Goal: Transaction & Acquisition: Purchase product/service

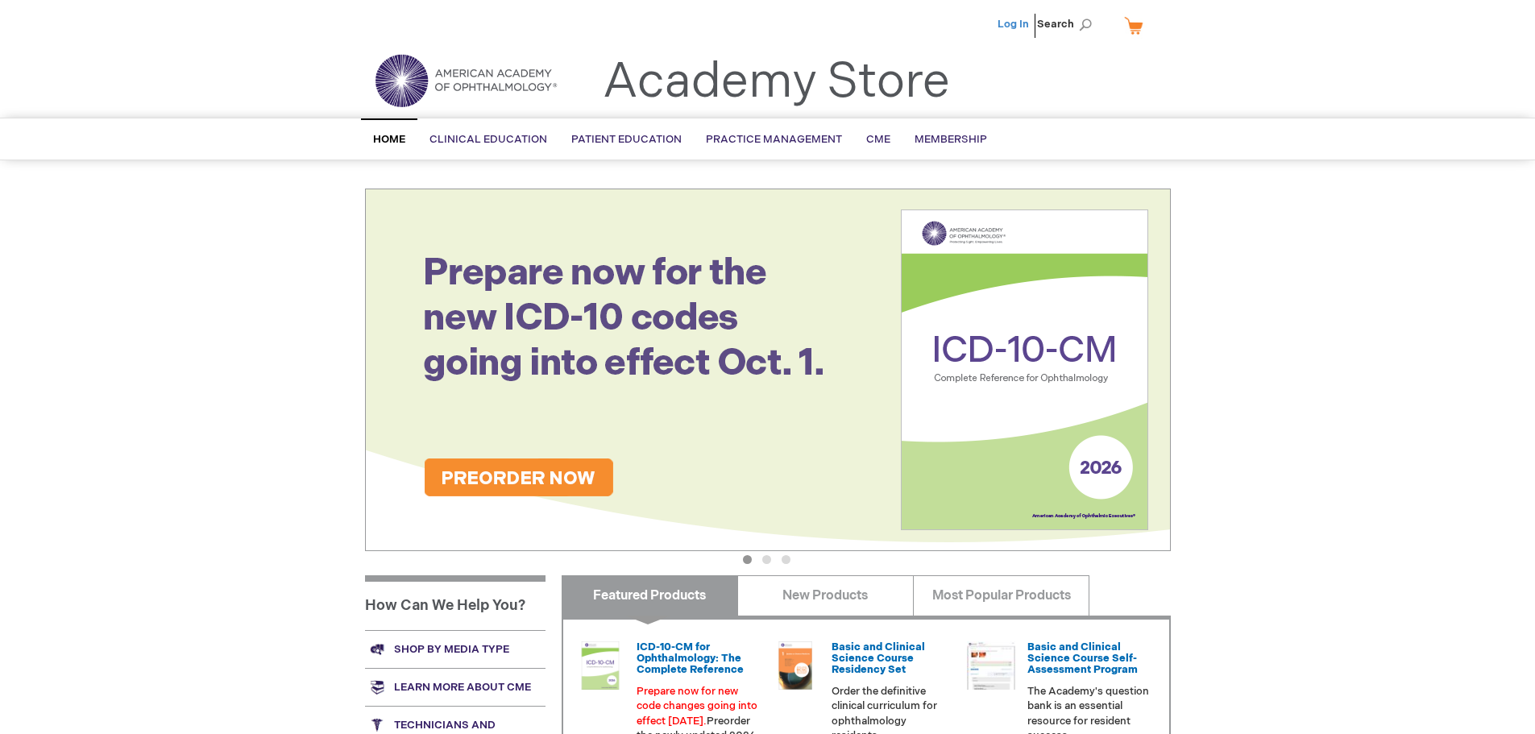
click at [1006, 26] on link "Log In" at bounding box center [1013, 24] width 31 height 13
click at [1083, 27] on span "Search" at bounding box center [1067, 24] width 61 height 32
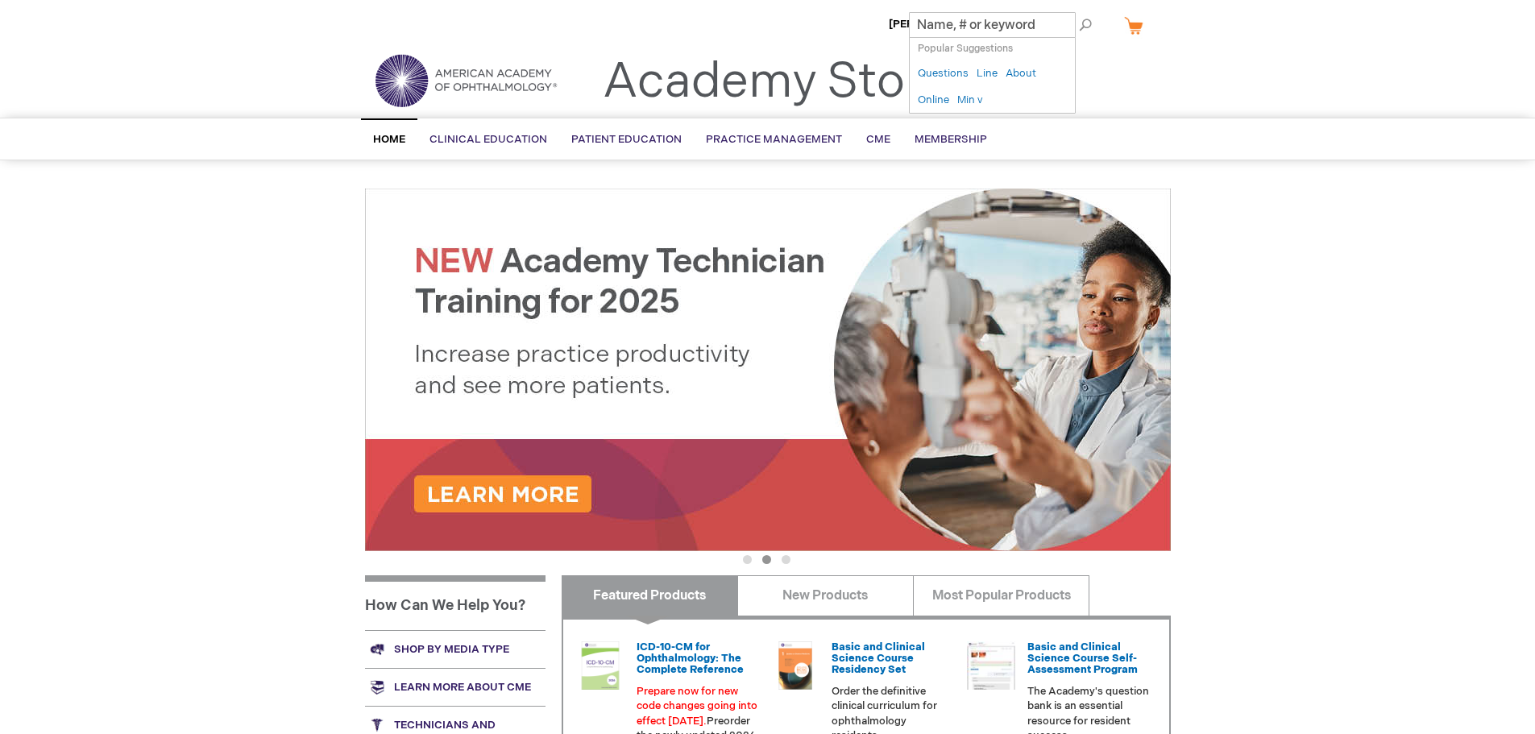
click at [836, 32] on ul "Robert Smith Log Out Search" at bounding box center [768, 28] width 830 height 56
click at [936, 25] on span "[PERSON_NAME]" at bounding box center [933, 24] width 89 height 13
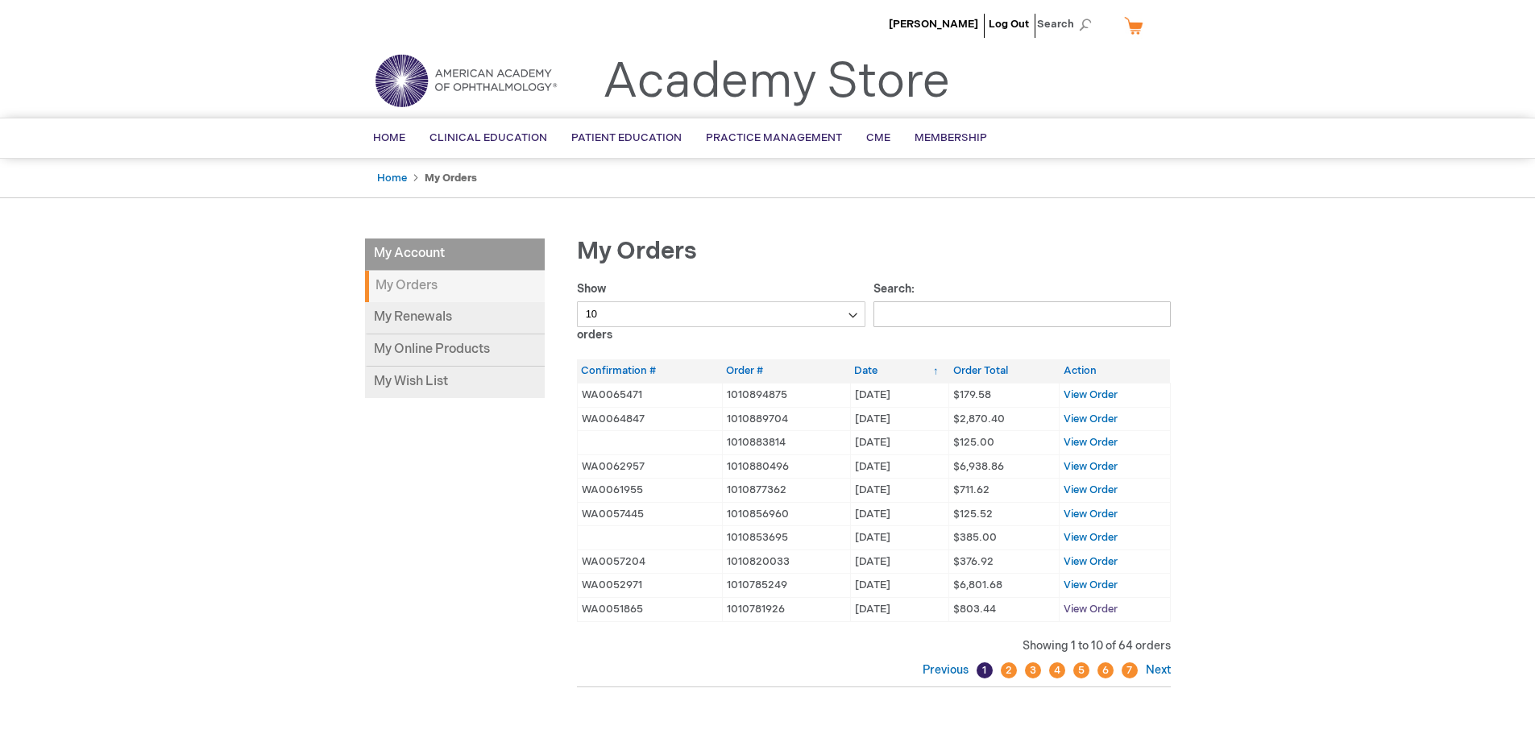
click at [1077, 610] on span "View Order" at bounding box center [1091, 609] width 54 height 13
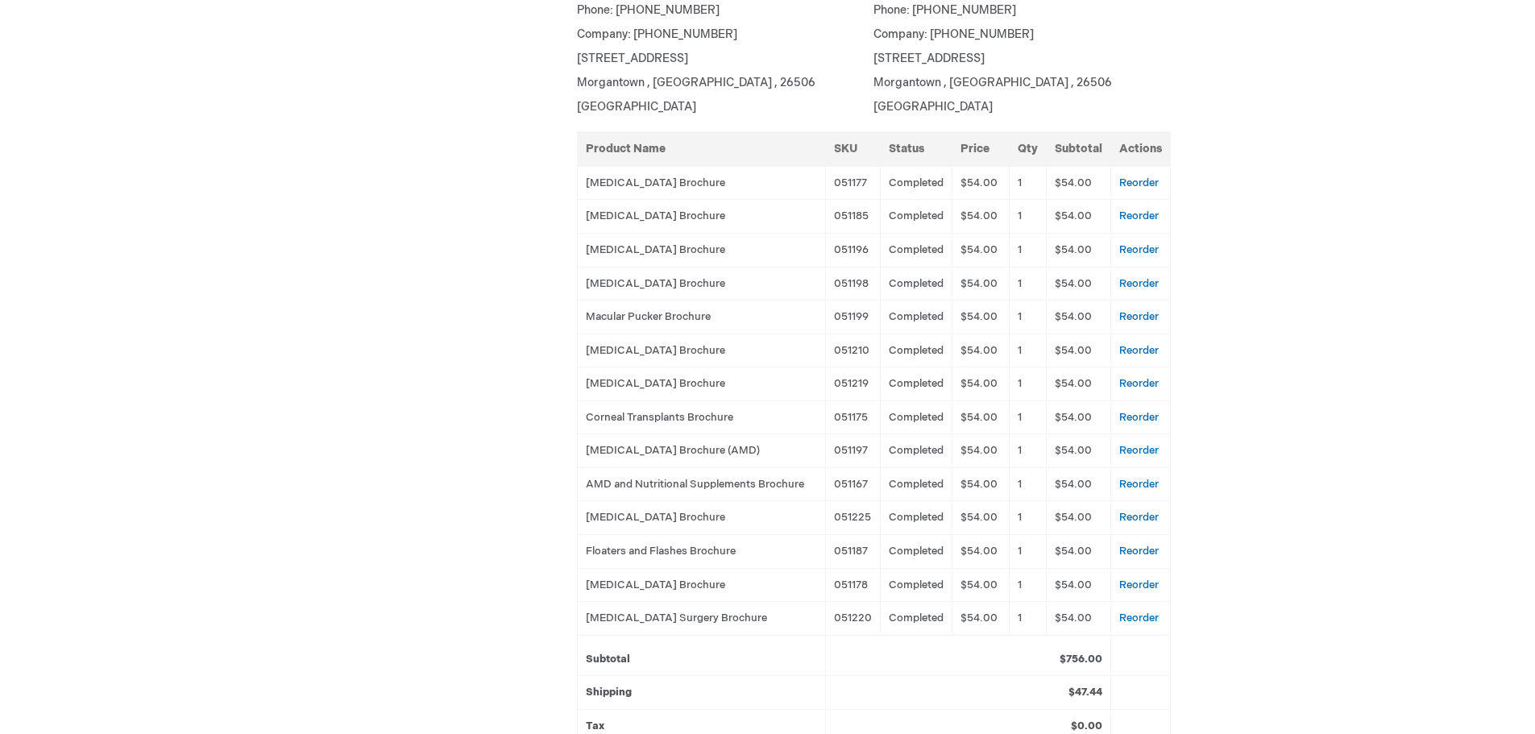
scroll to position [403, 0]
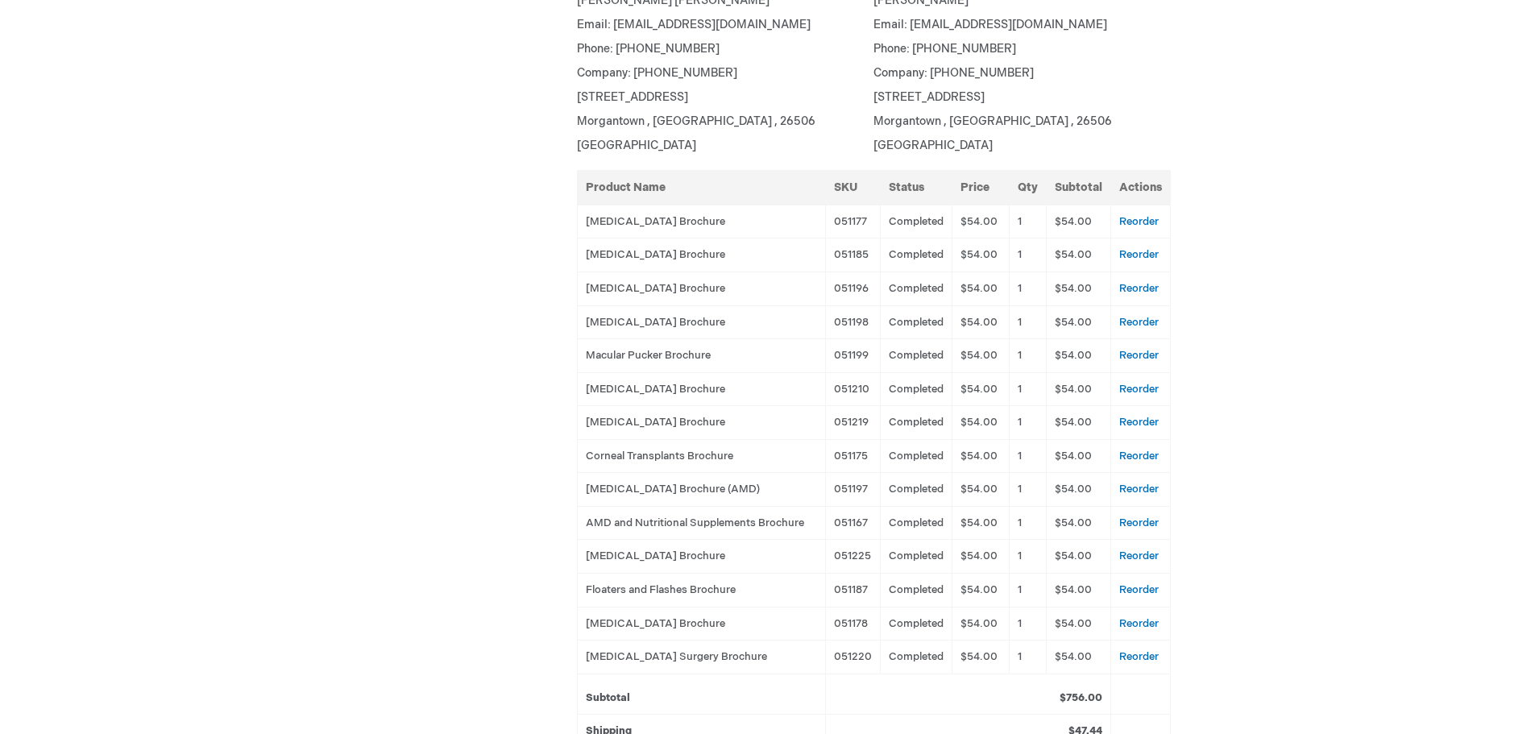
click at [1196, 492] on div "[PERSON_NAME] Log Out Search My Cart CLOSE RECENTLY ADDED ITEM(S) Close There a…" at bounding box center [767, 405] width 1535 height 1616
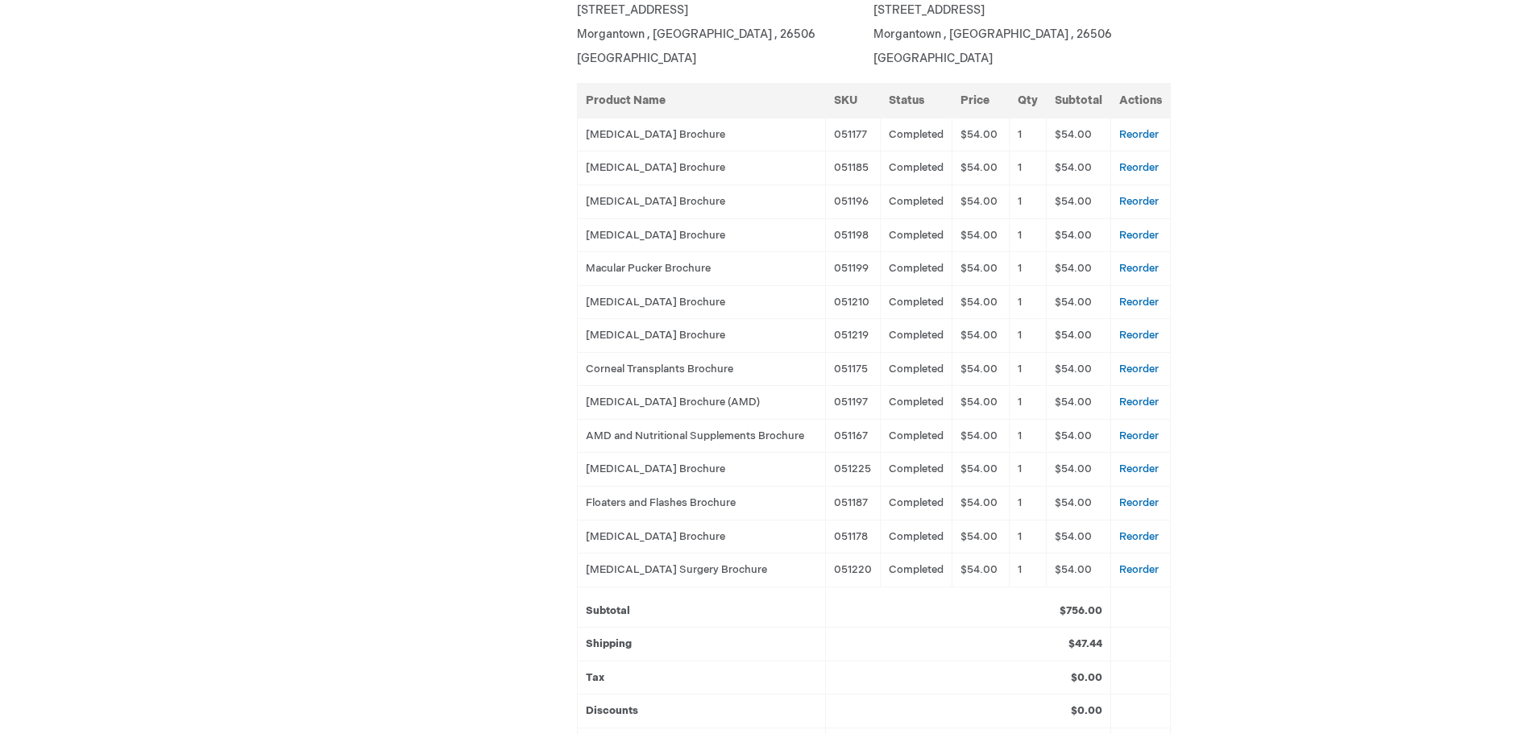
scroll to position [483, 0]
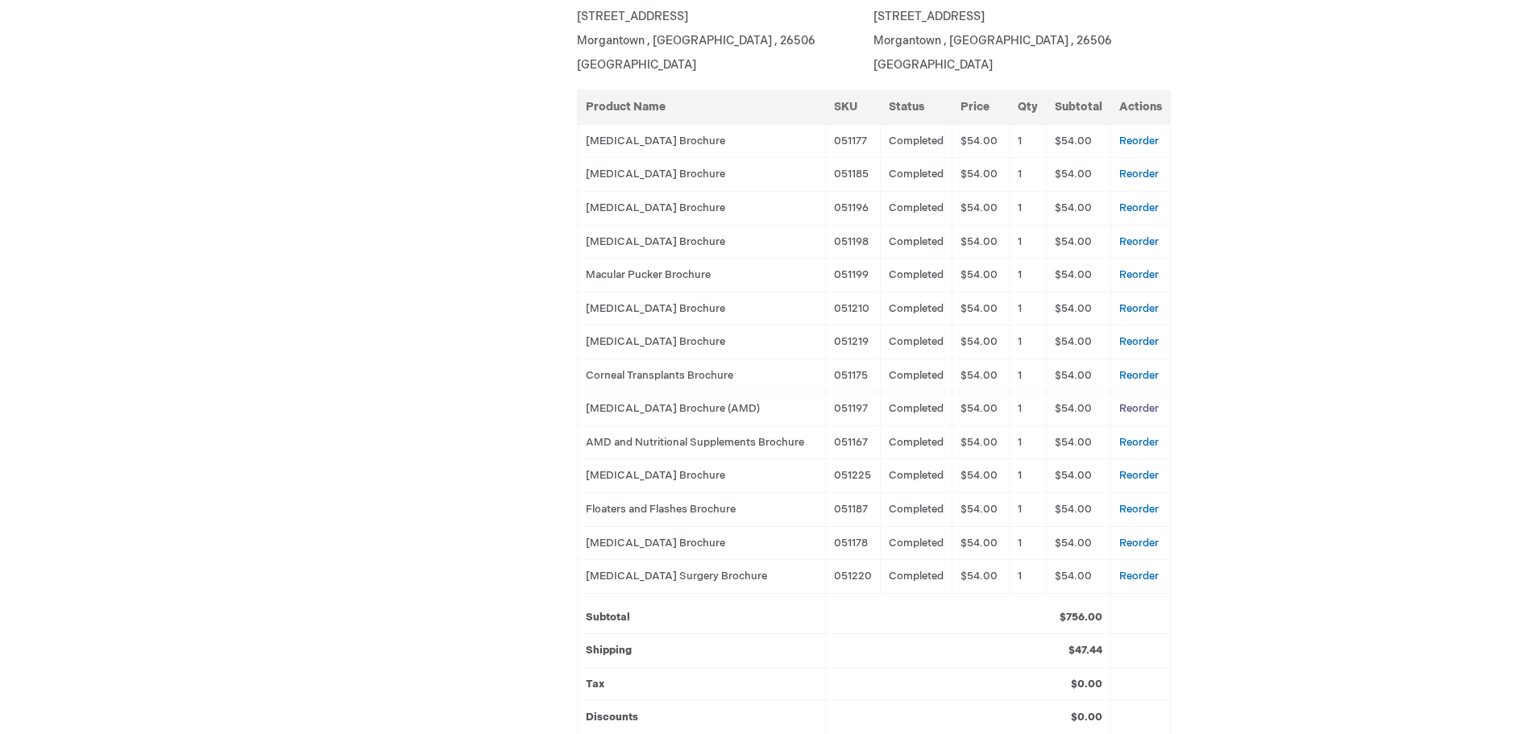
click at [1138, 407] on link "Reorder" at bounding box center [1138, 408] width 39 height 13
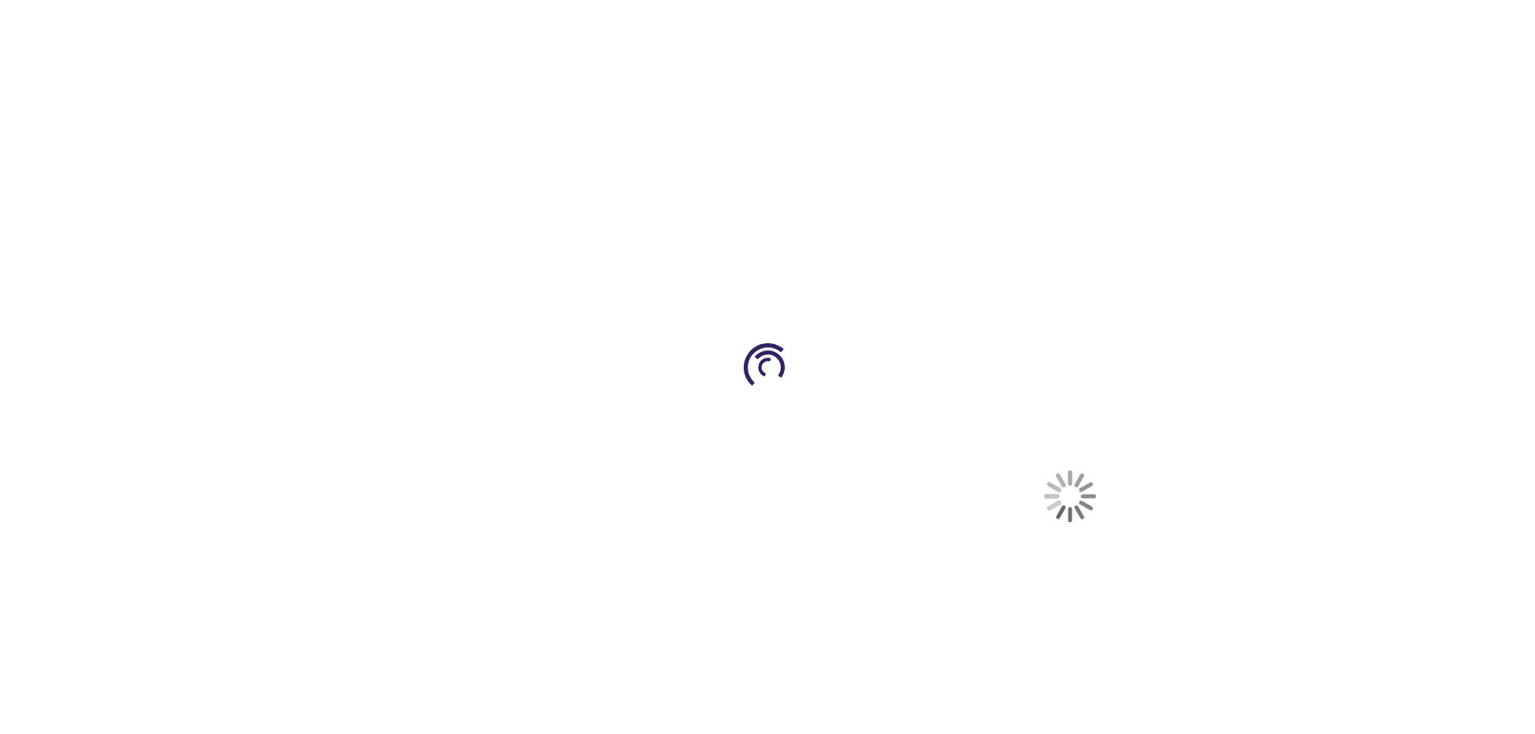
select select "US"
select select "63"
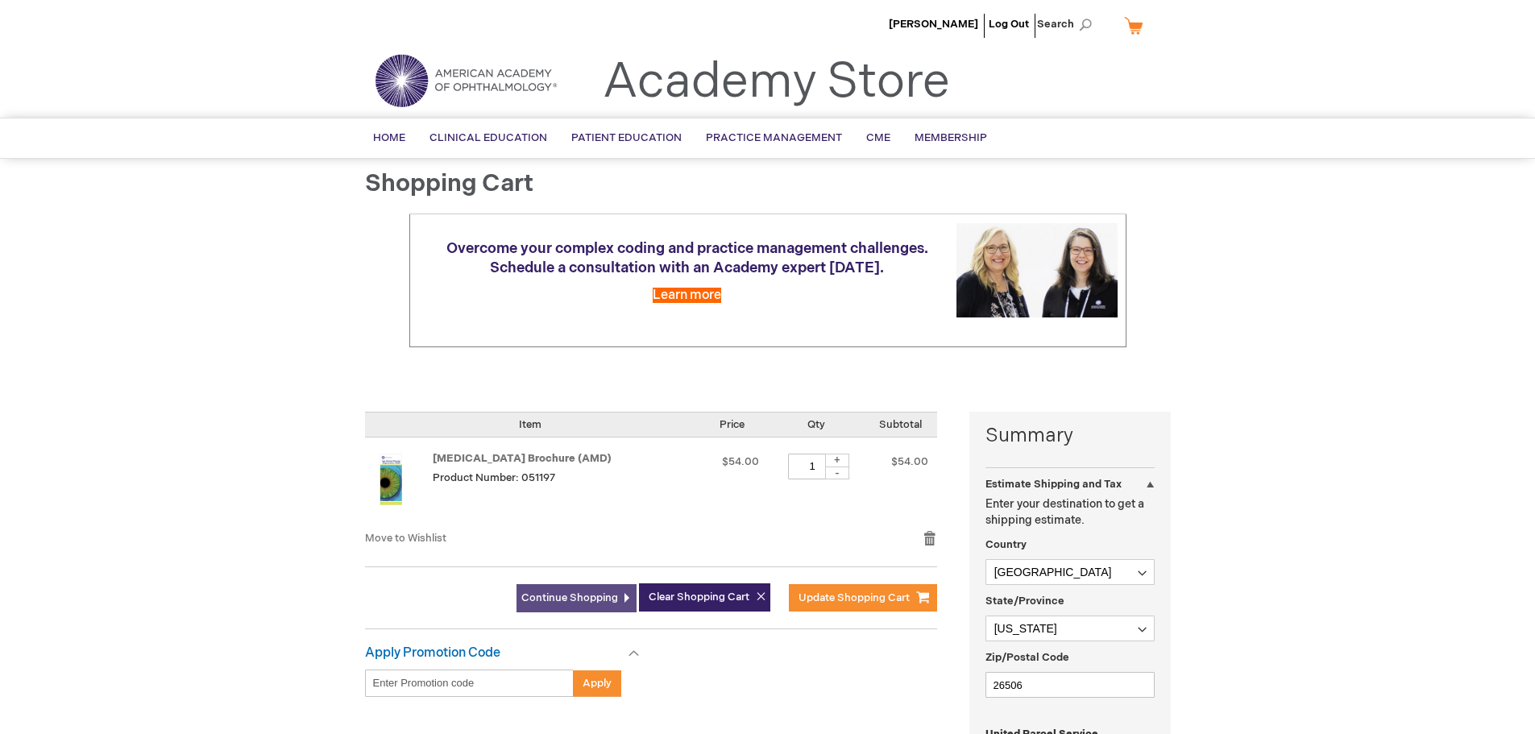
click at [574, 591] on span "Continue Shopping" at bounding box center [569, 597] width 97 height 13
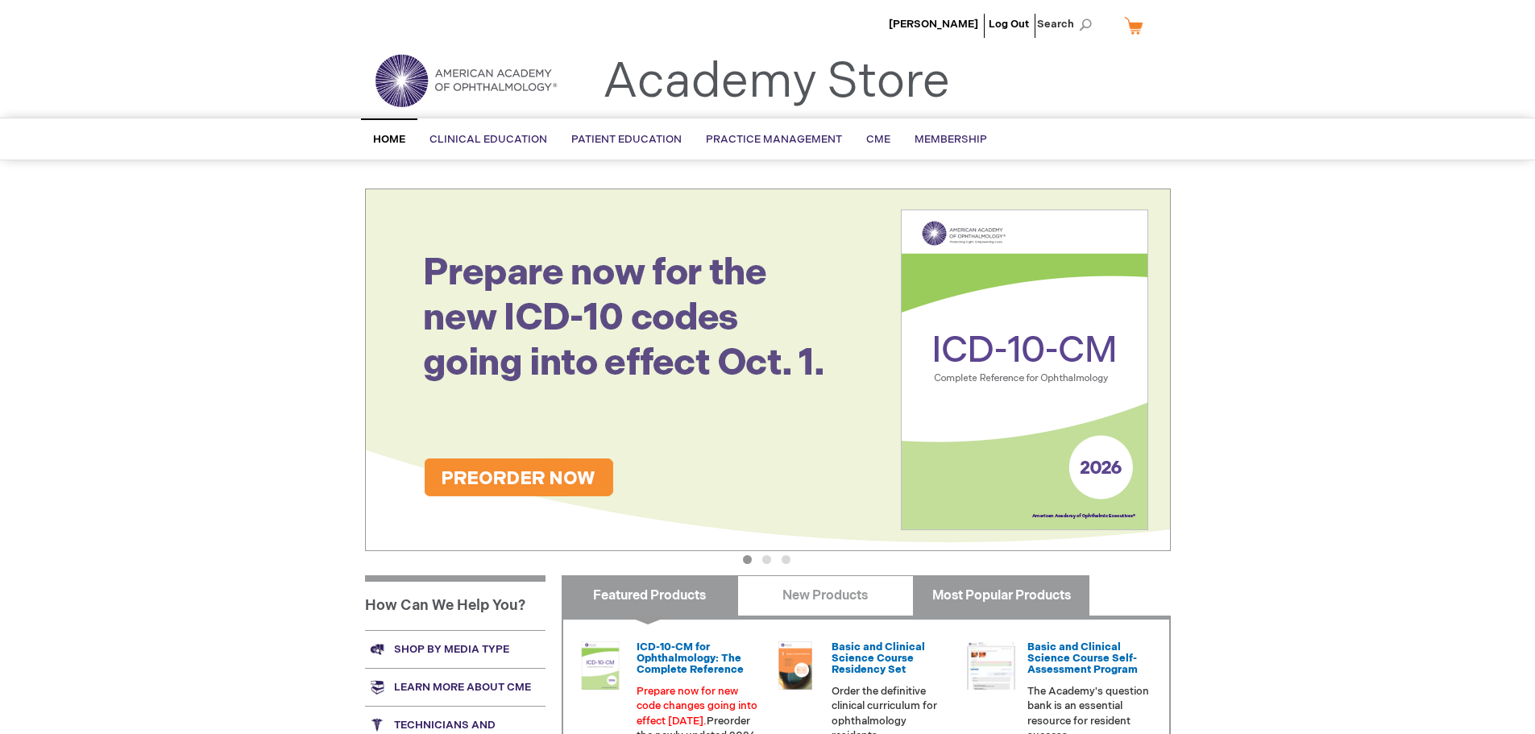
click at [1012, 594] on link "Most Popular Products" at bounding box center [1001, 595] width 176 height 40
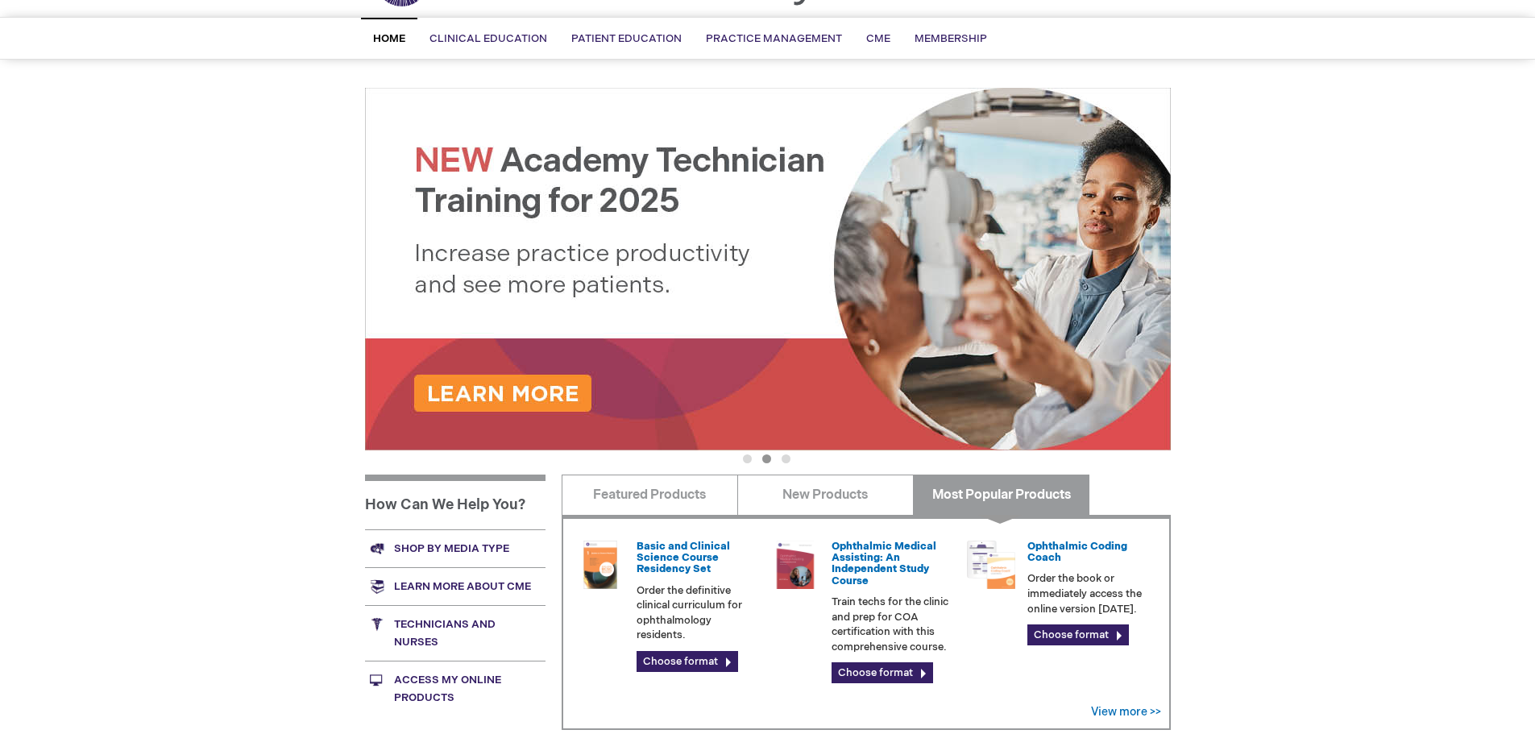
scroll to position [242, 0]
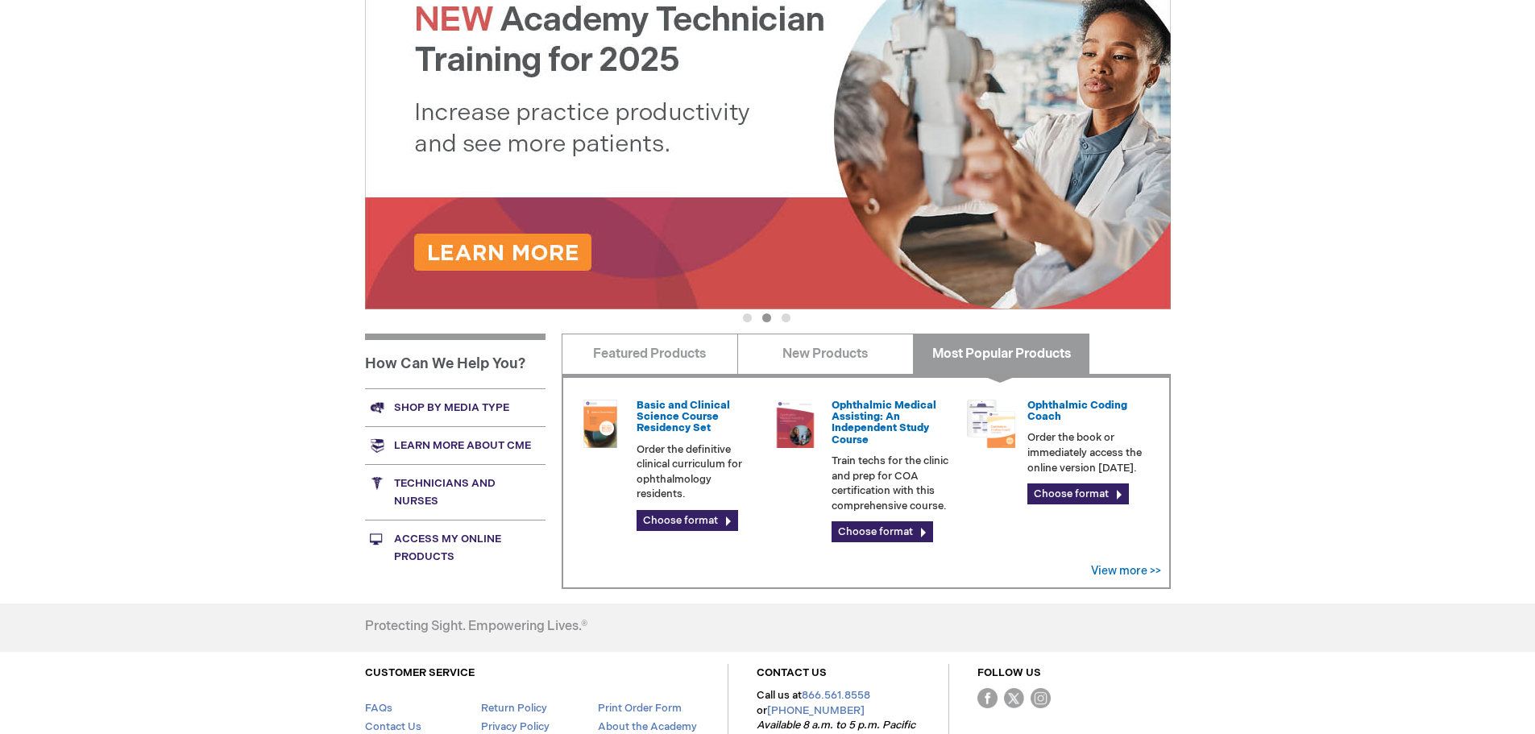
click at [474, 406] on link "Shop by media type" at bounding box center [455, 407] width 180 height 38
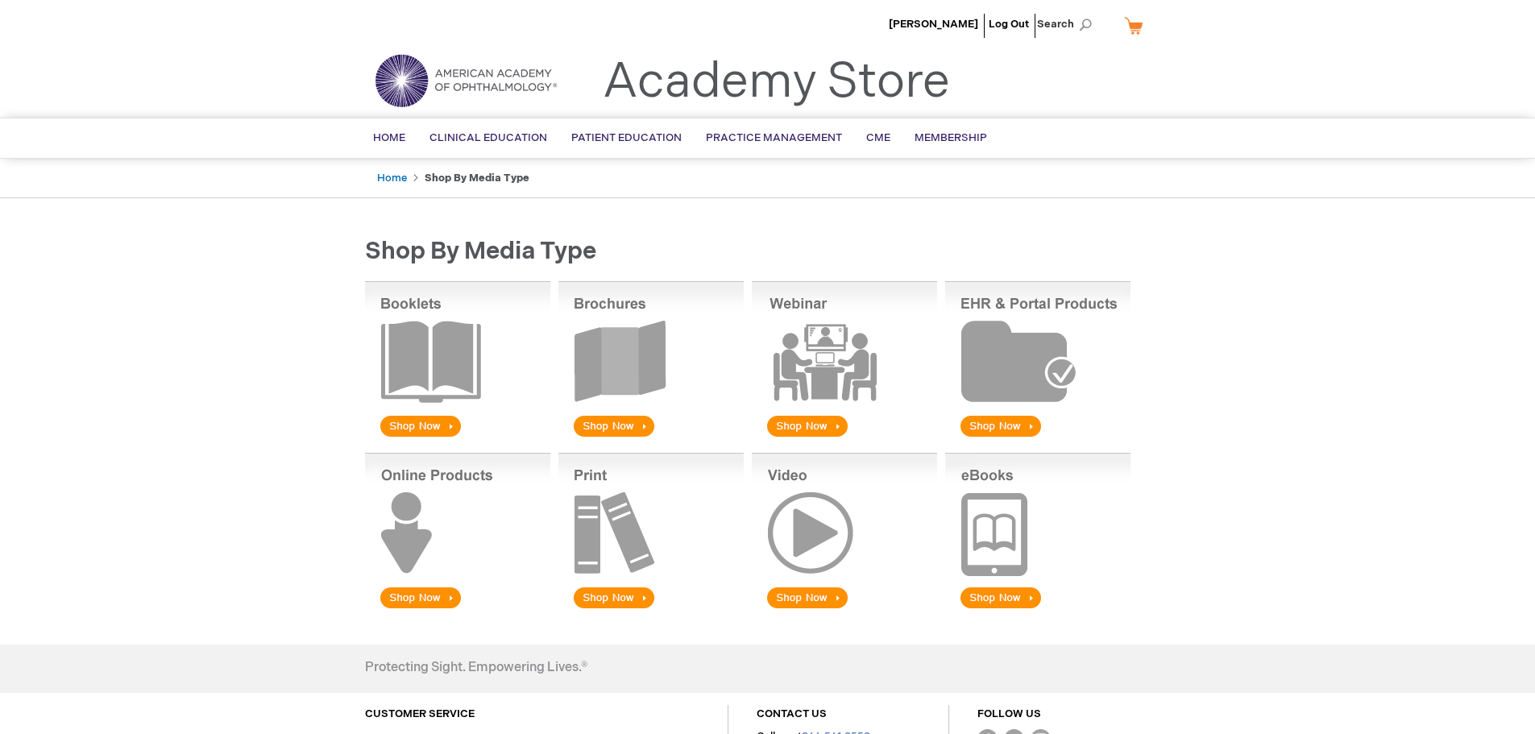
click at [593, 420] on img at bounding box center [650, 360] width 185 height 159
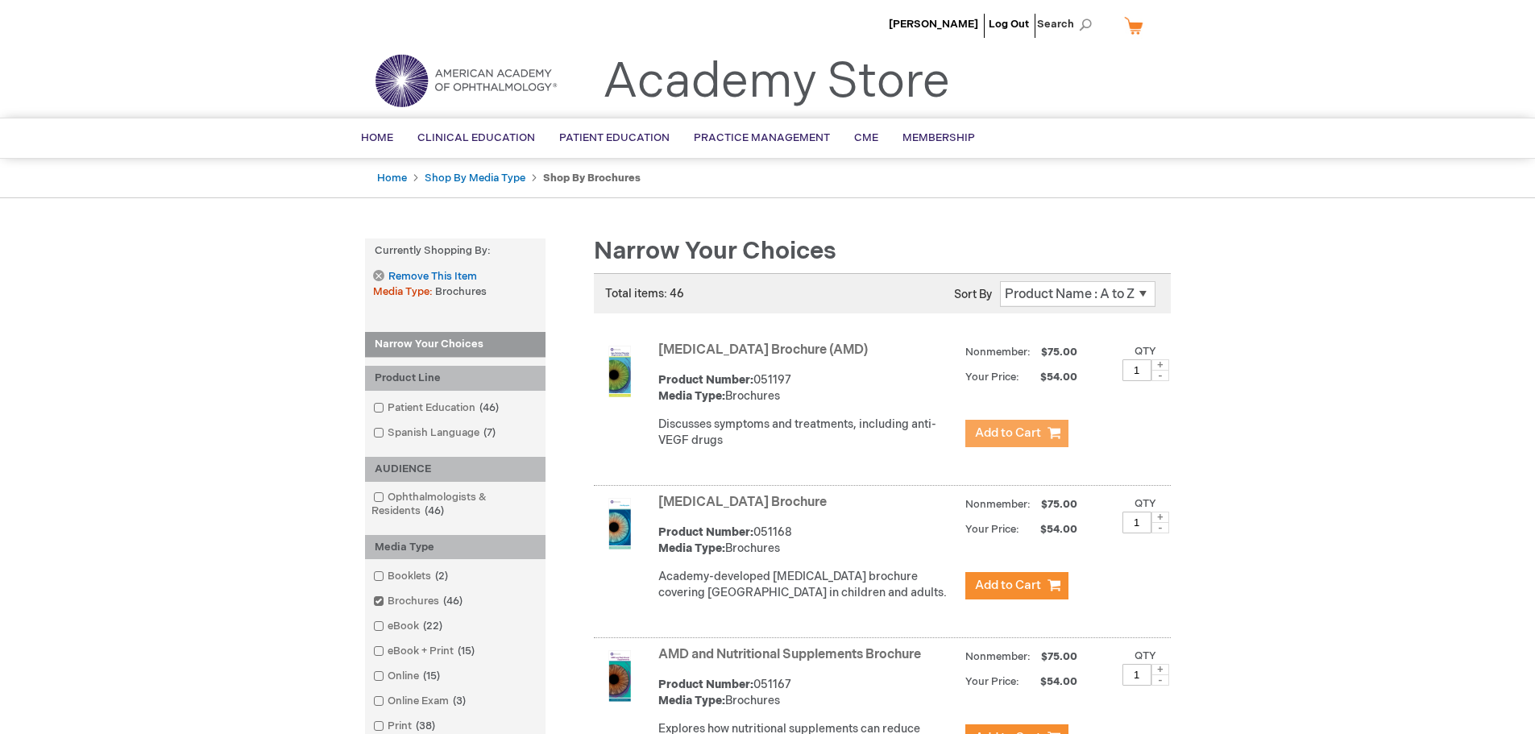
click at [1035, 442] on button "Add to Cart" at bounding box center [1016, 433] width 103 height 27
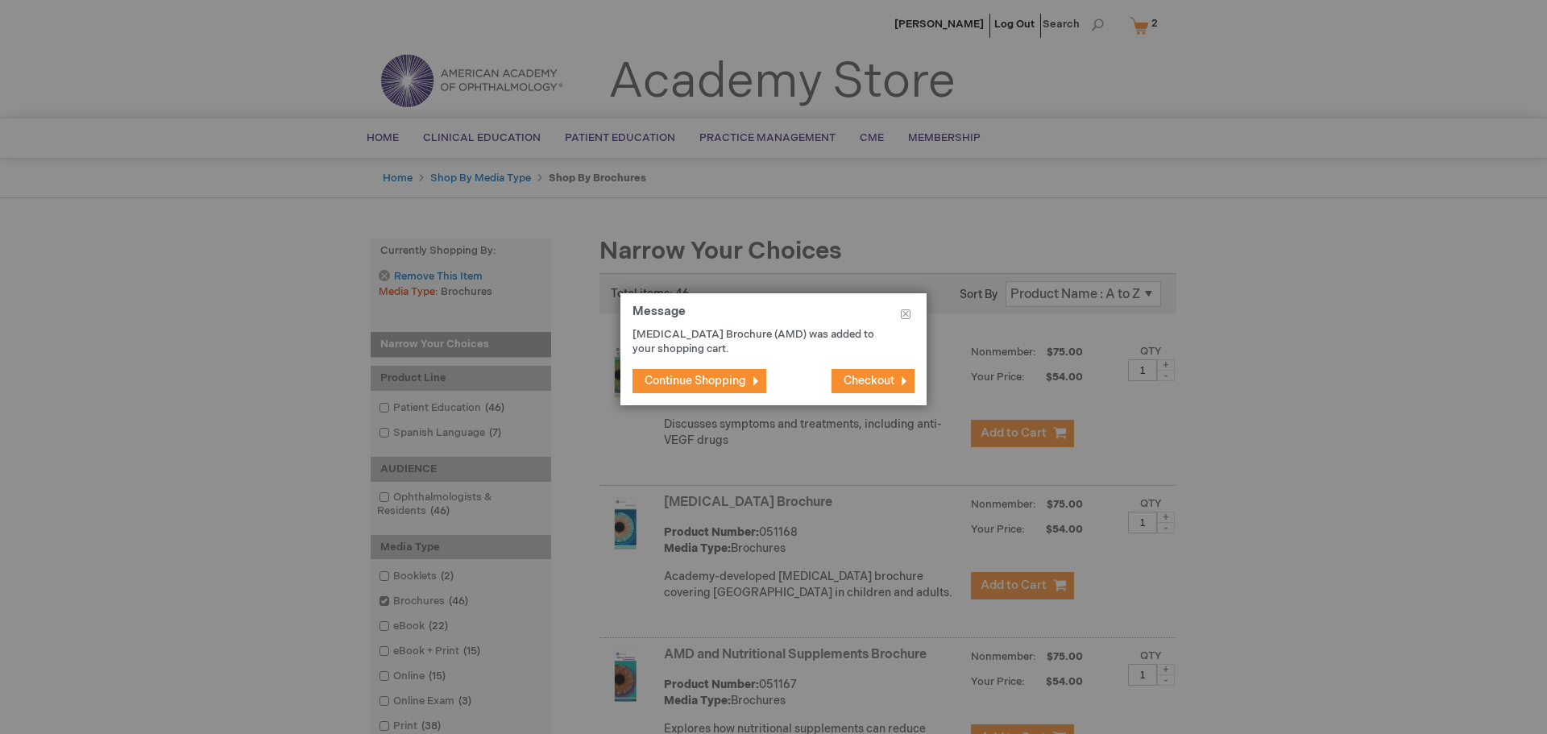
click at [737, 385] on span "Continue Shopping" at bounding box center [696, 381] width 102 height 14
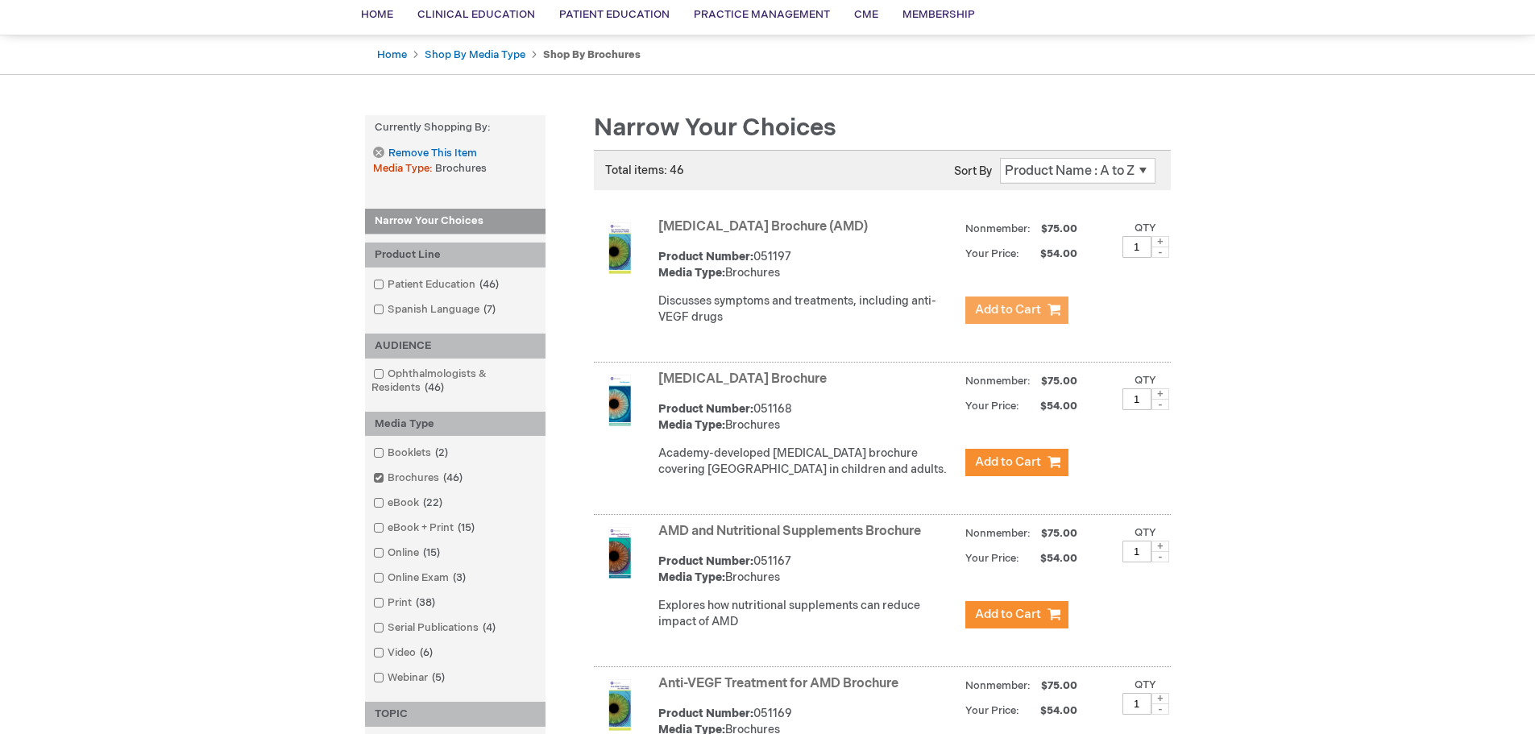
scroll to position [161, 0]
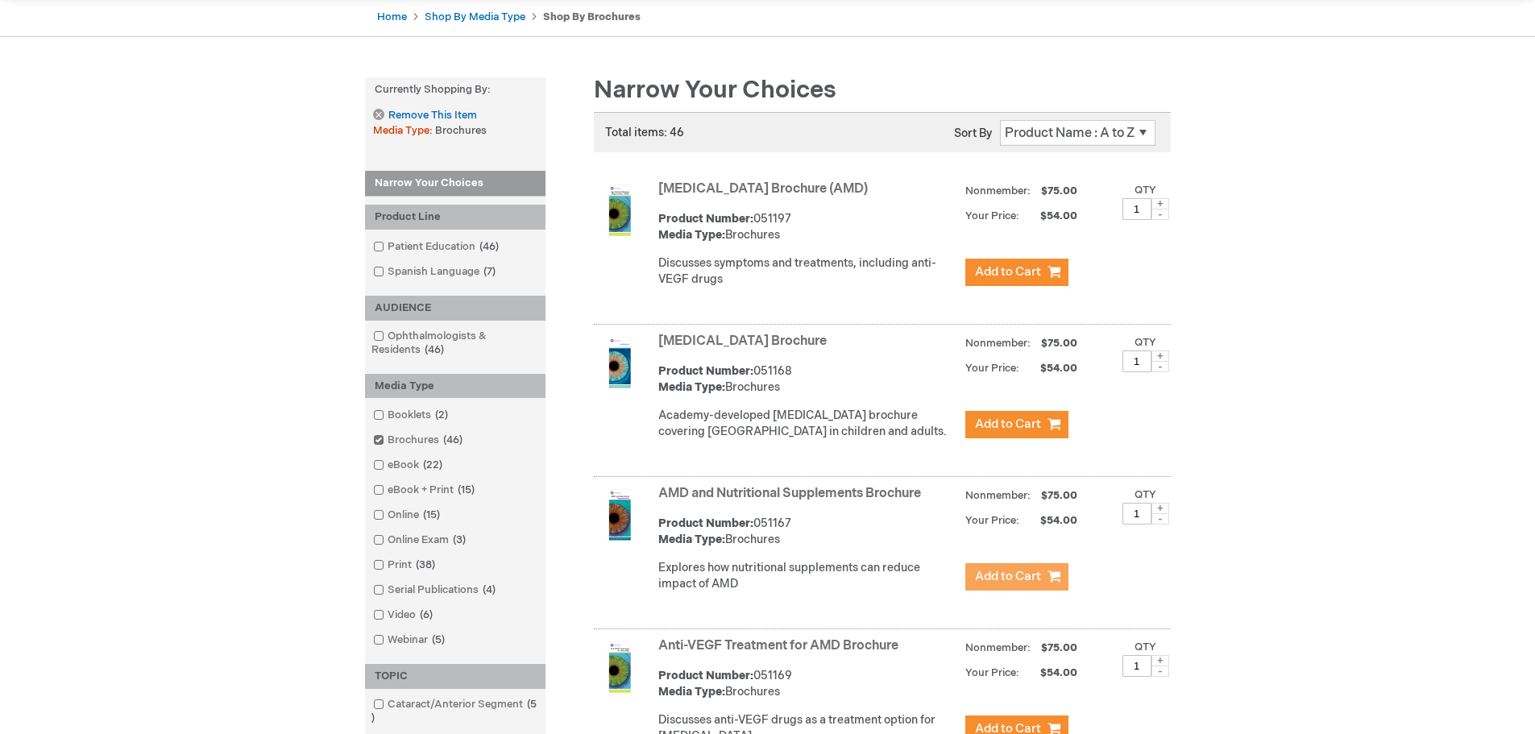
click at [985, 591] on button "Add to Cart" at bounding box center [1016, 576] width 103 height 27
click at [1015, 584] on span "Add to Cart" at bounding box center [1008, 576] width 66 height 15
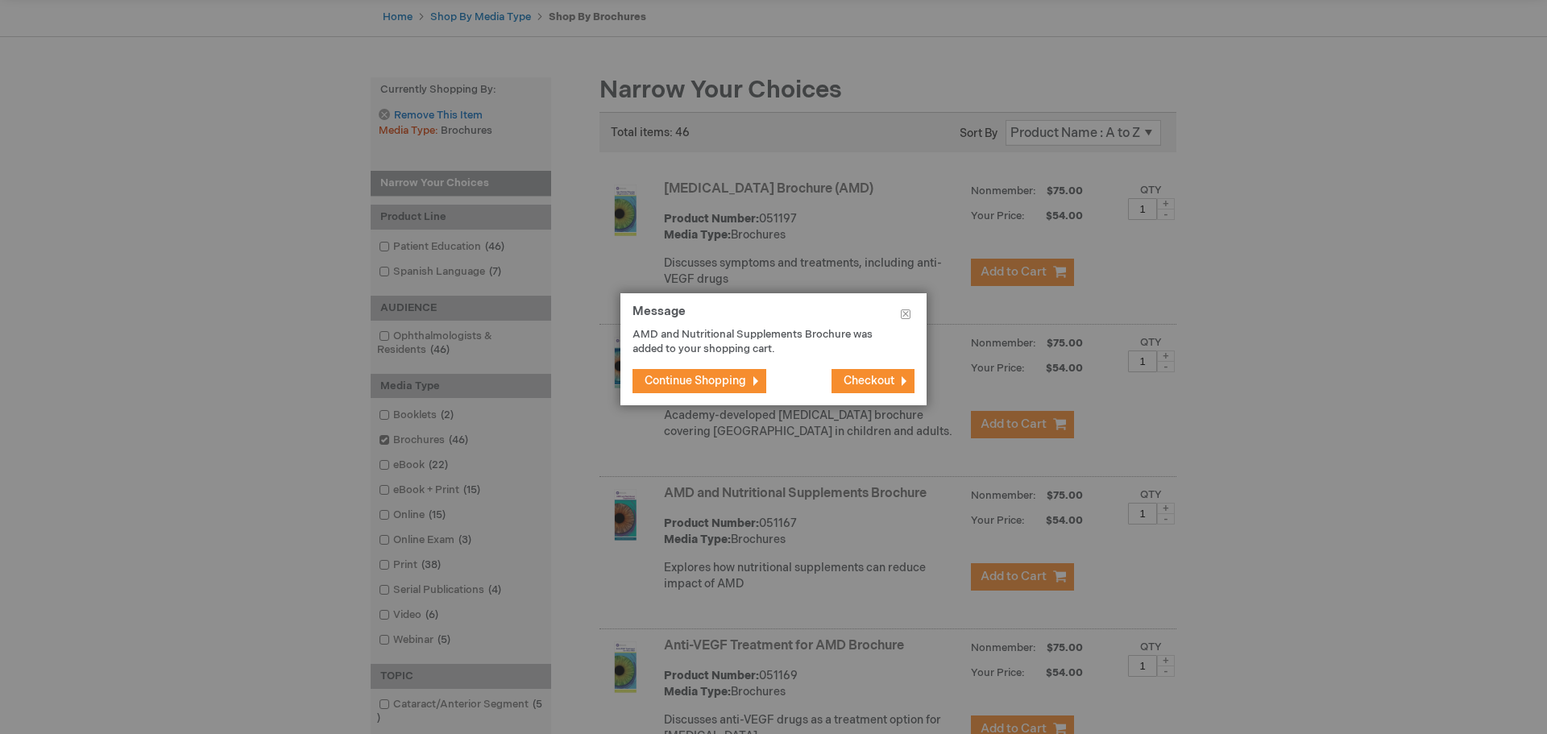
click at [1193, 541] on div at bounding box center [773, 367] width 1547 height 734
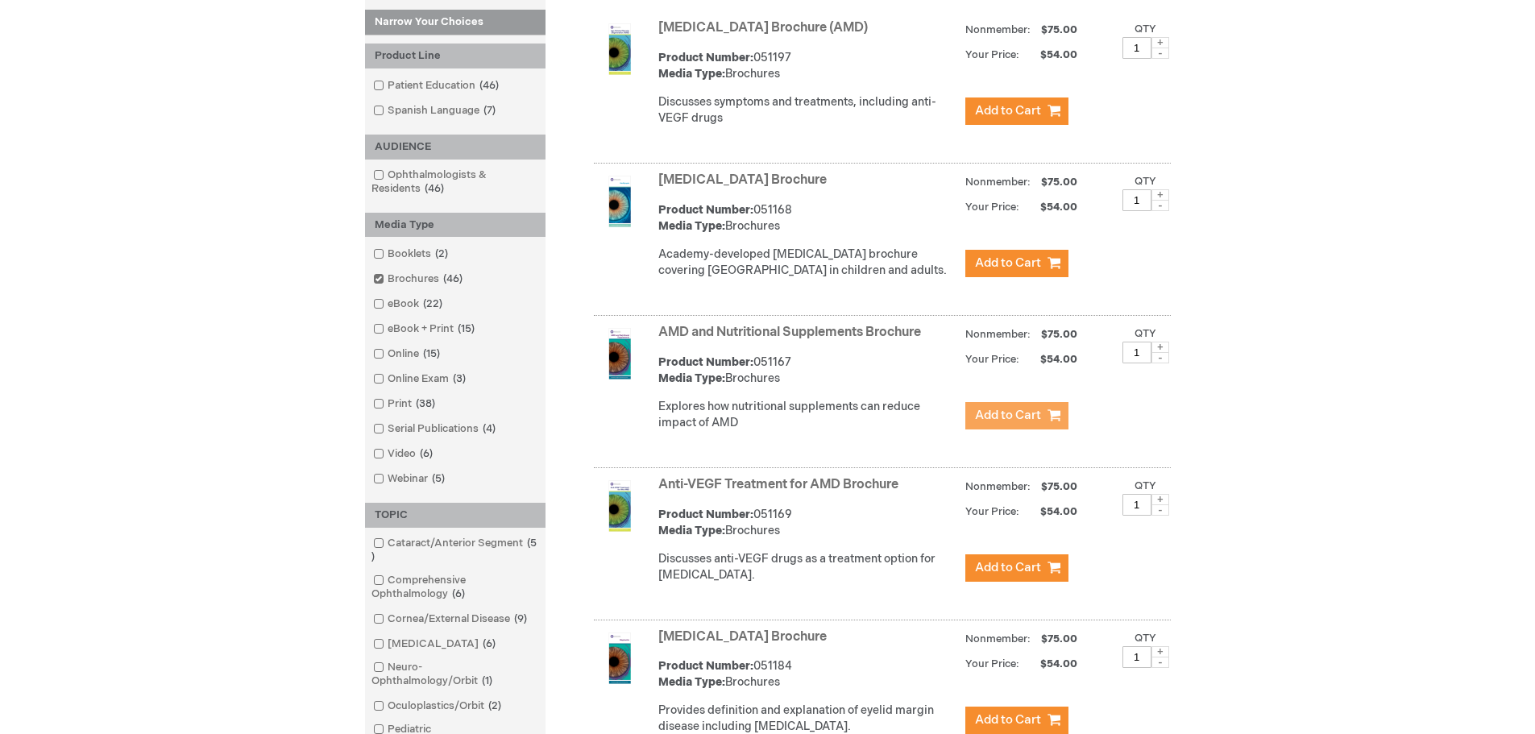
scroll to position [403, 0]
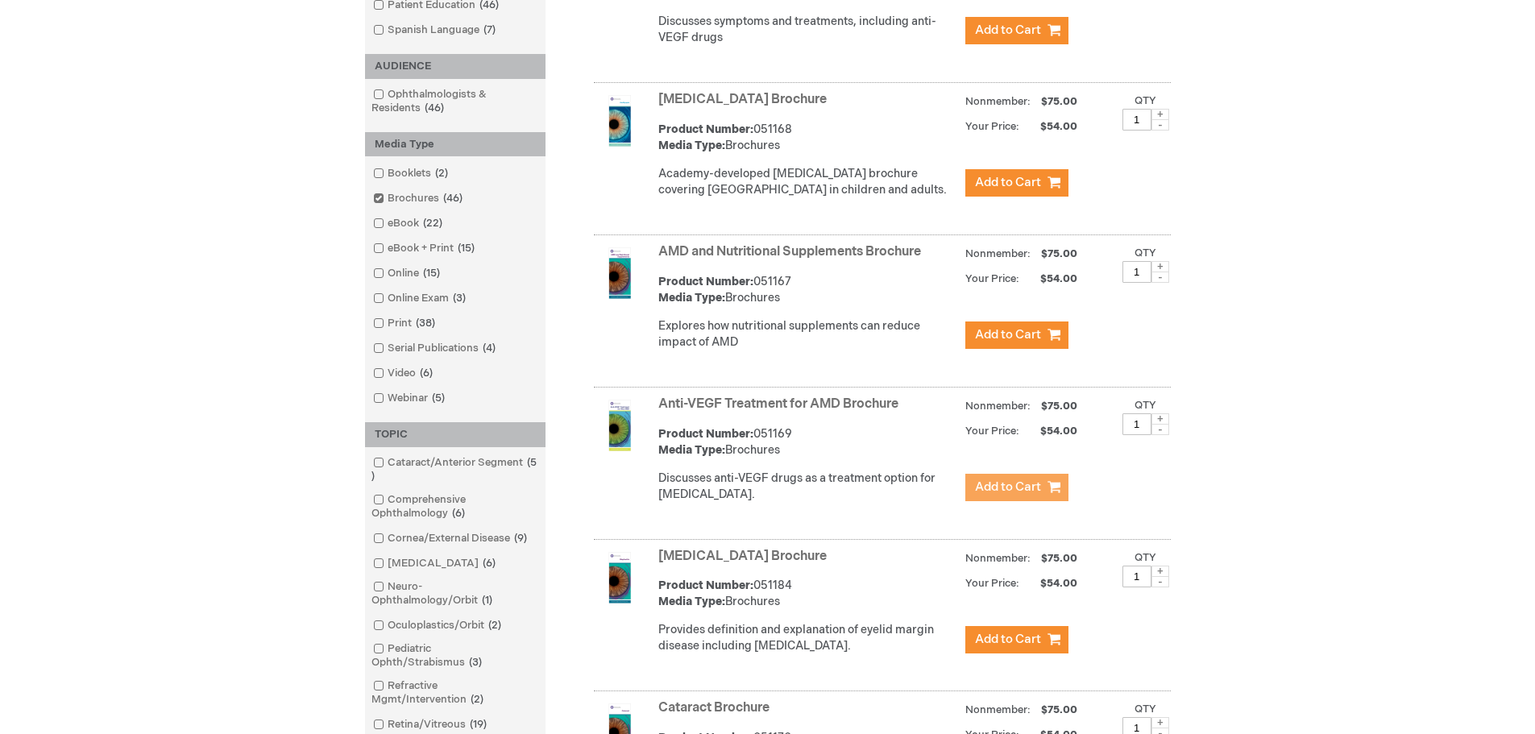
click at [1025, 495] on span "Add to Cart" at bounding box center [1008, 486] width 66 height 15
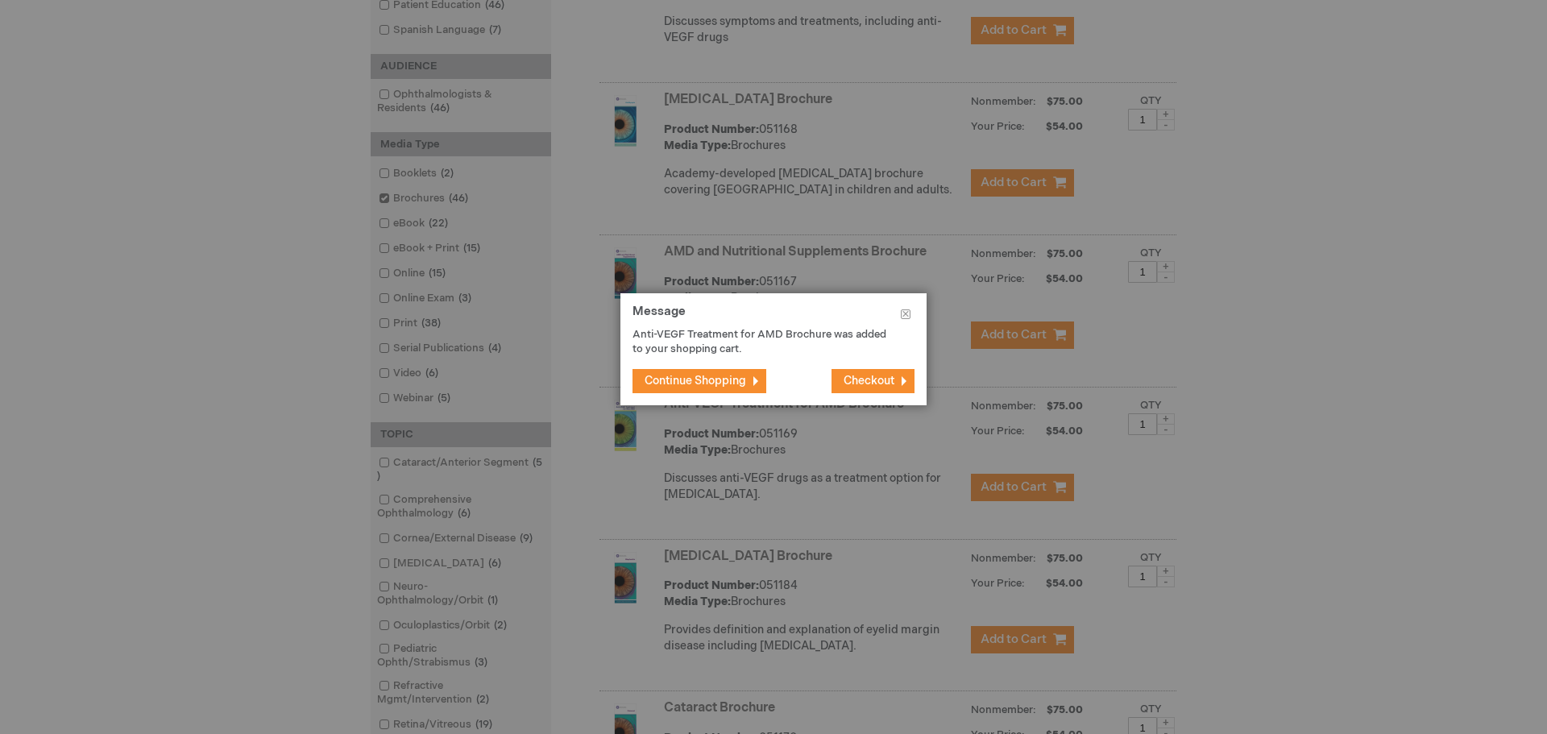
click at [1268, 495] on div at bounding box center [773, 367] width 1547 height 734
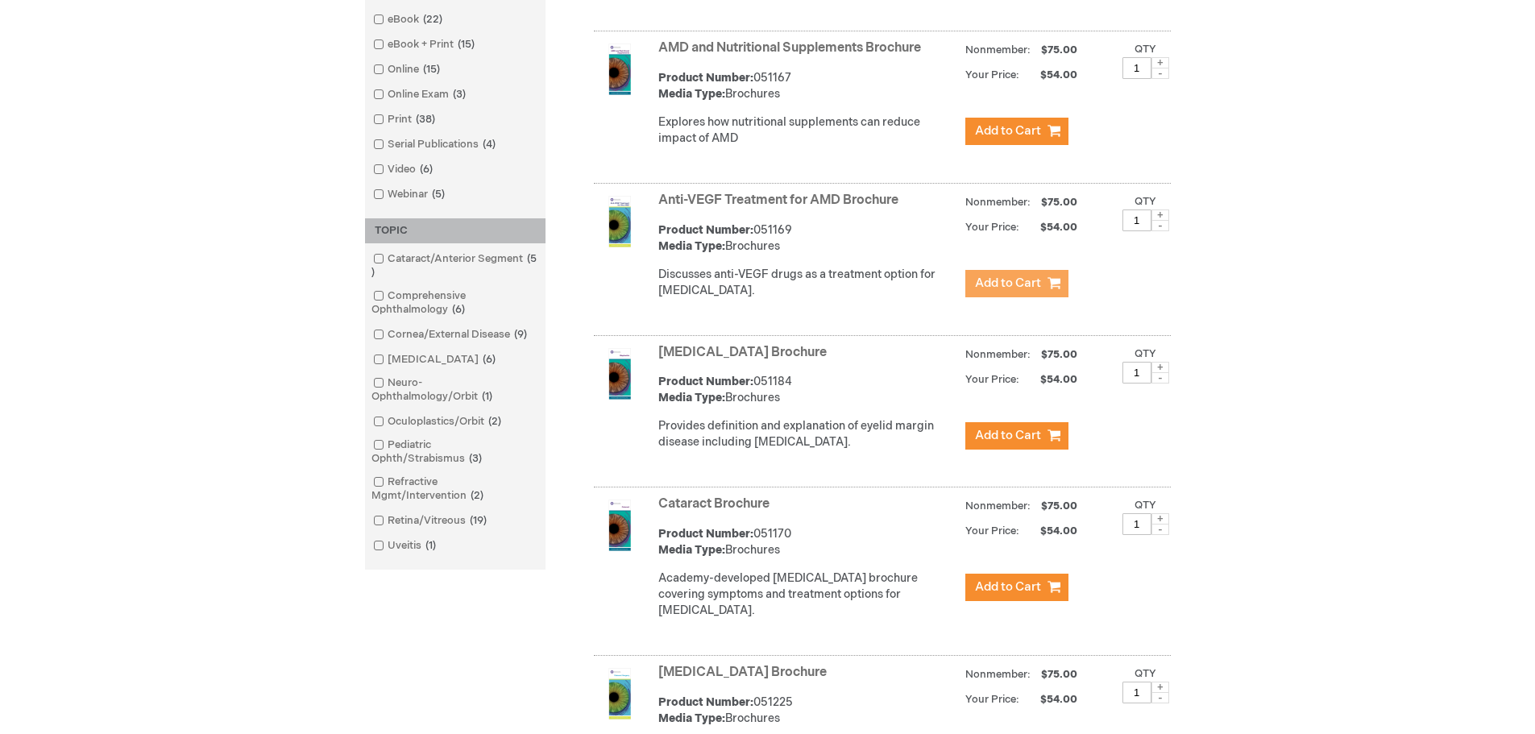
scroll to position [645, 0]
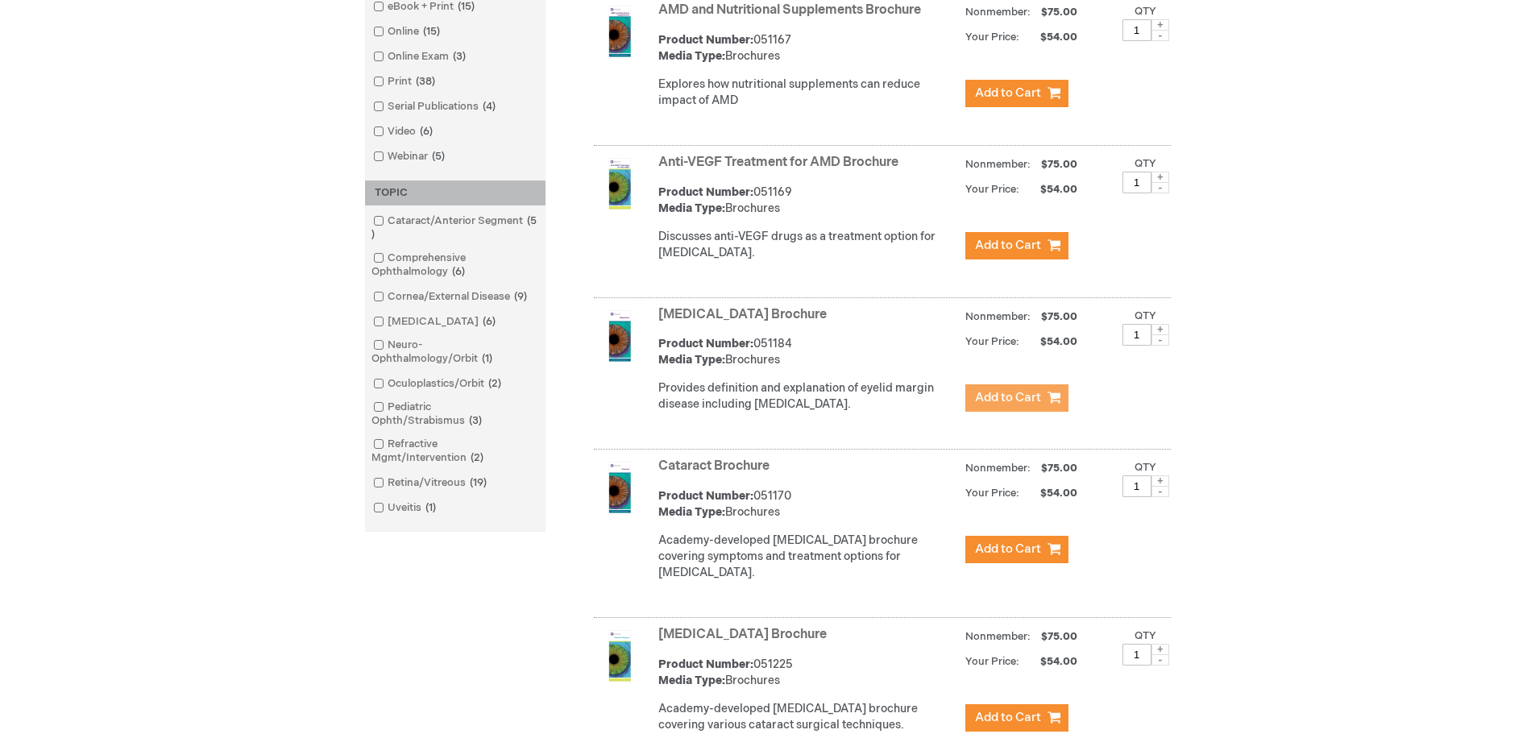
click at [1035, 405] on span "Add to Cart" at bounding box center [1008, 397] width 66 height 15
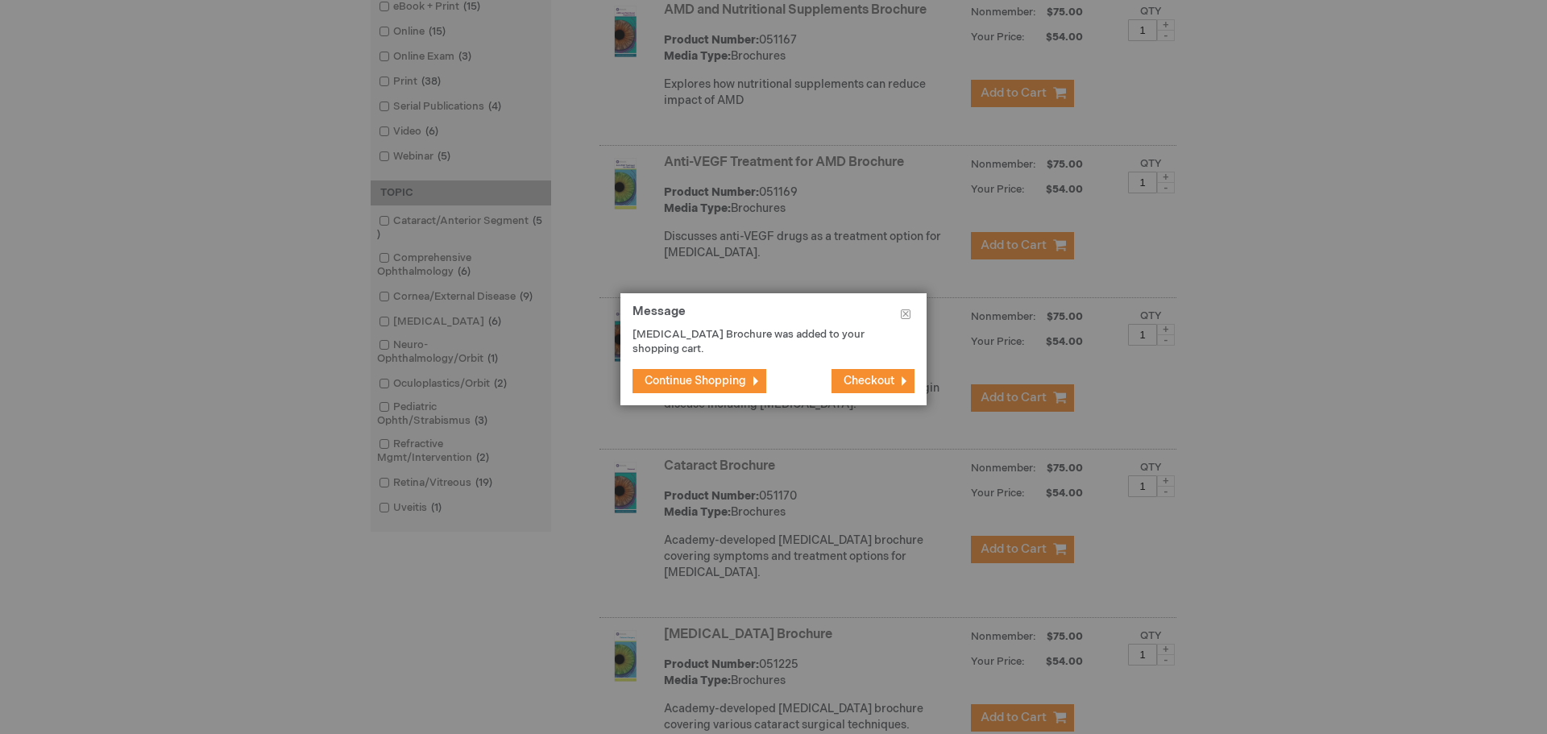
click at [1257, 458] on div at bounding box center [773, 367] width 1547 height 734
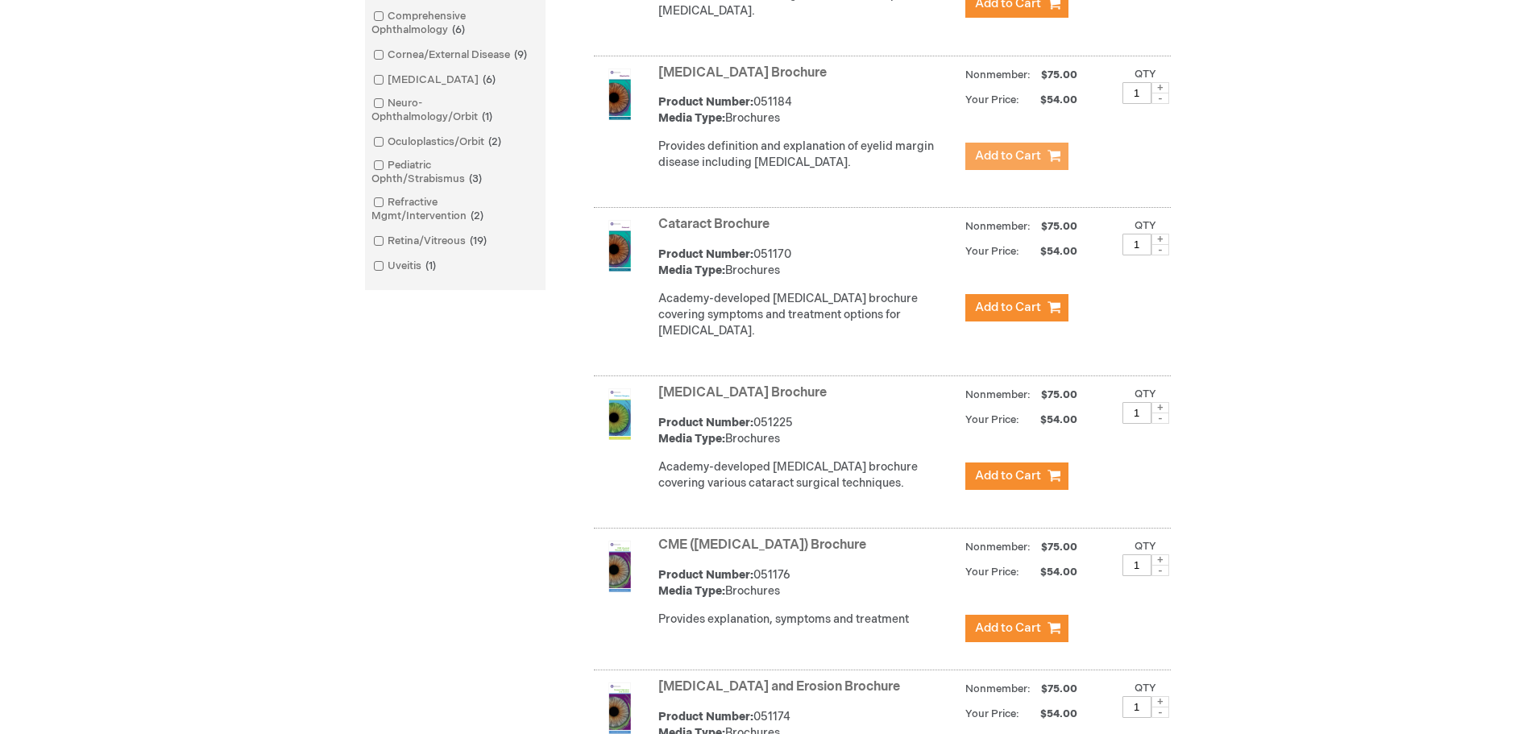
scroll to position [967, 0]
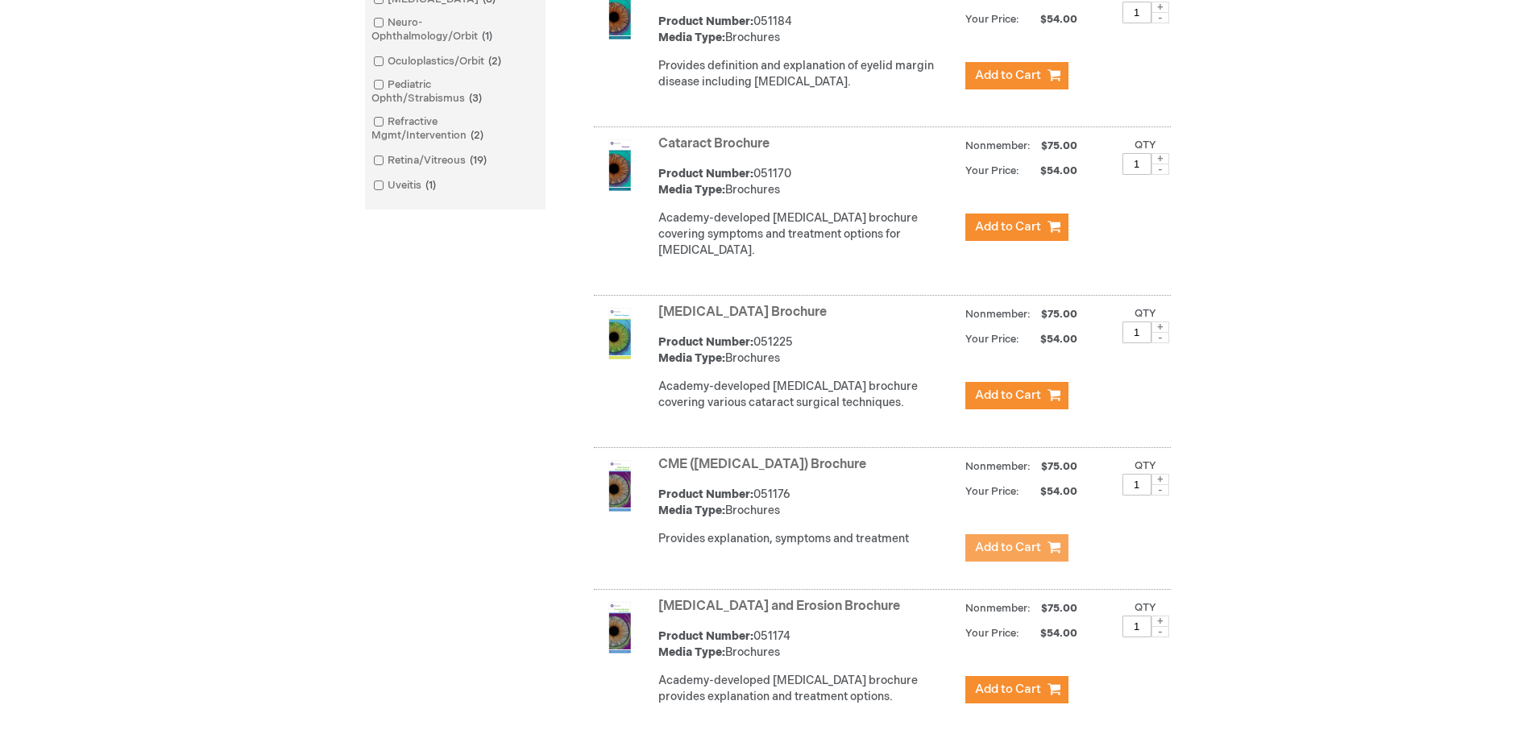
click at [1002, 555] on span "Add to Cart" at bounding box center [1008, 547] width 66 height 15
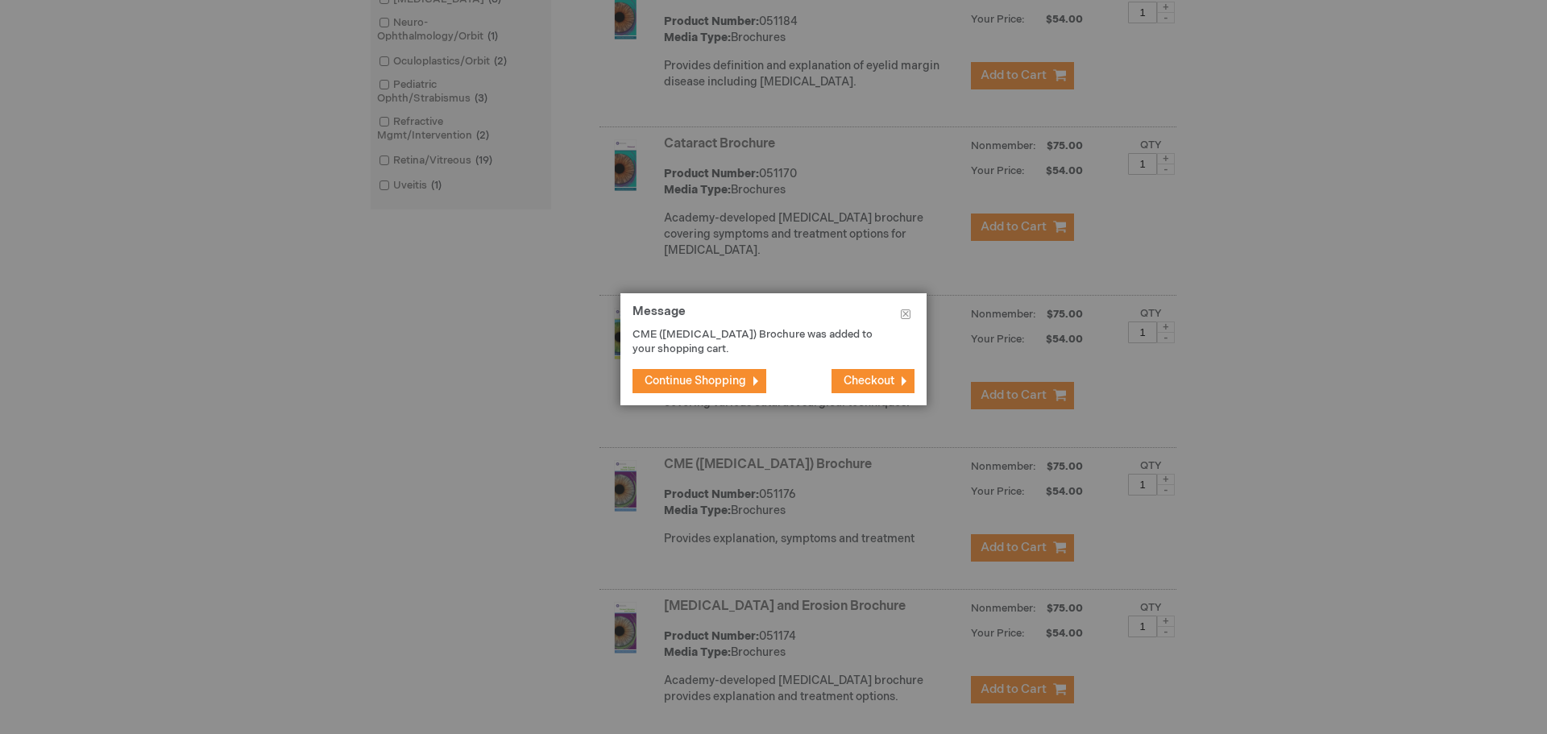
click at [1260, 489] on div at bounding box center [773, 367] width 1547 height 734
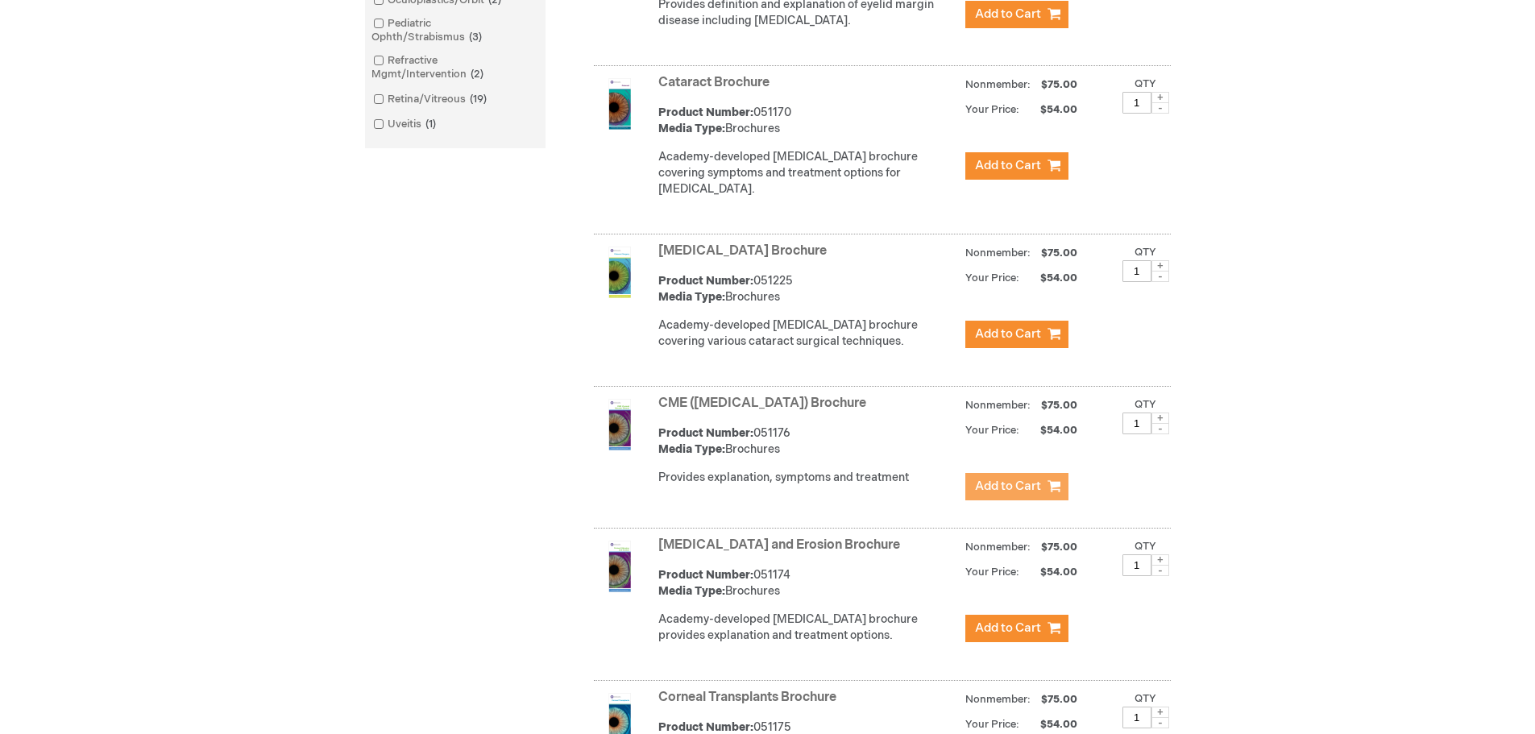
scroll to position [1209, 0]
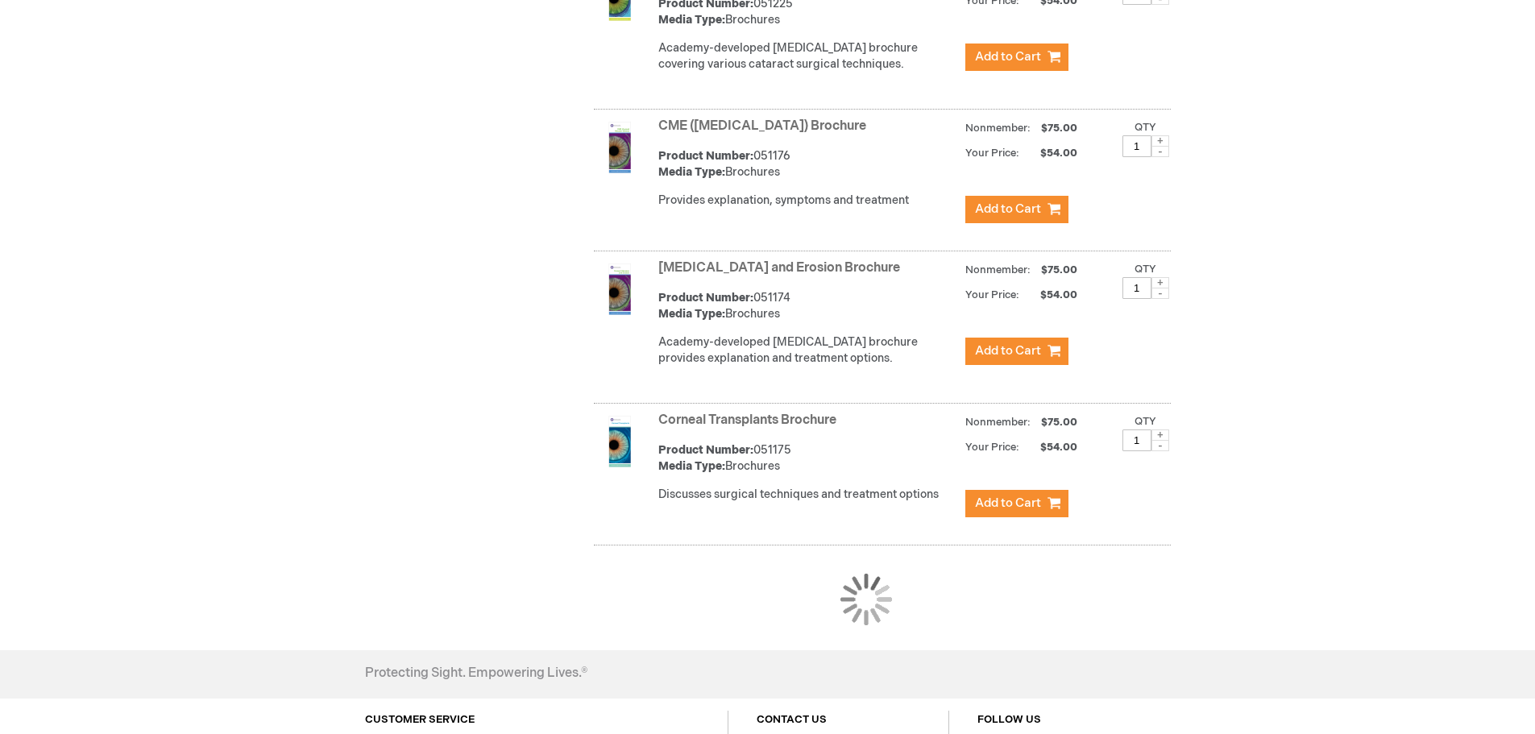
scroll to position [1306, 0]
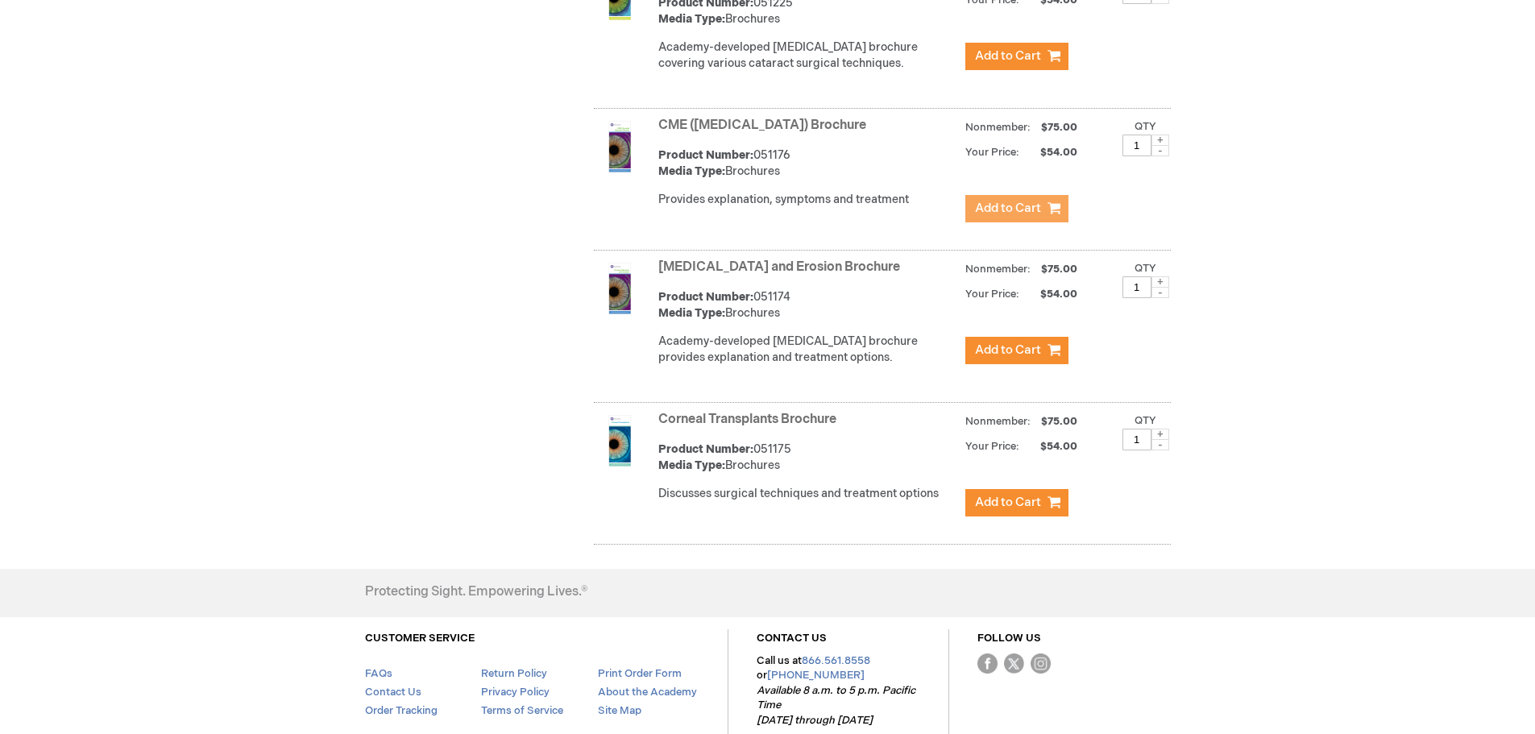
click at [987, 216] on span "Add to Cart" at bounding box center [1008, 208] width 66 height 15
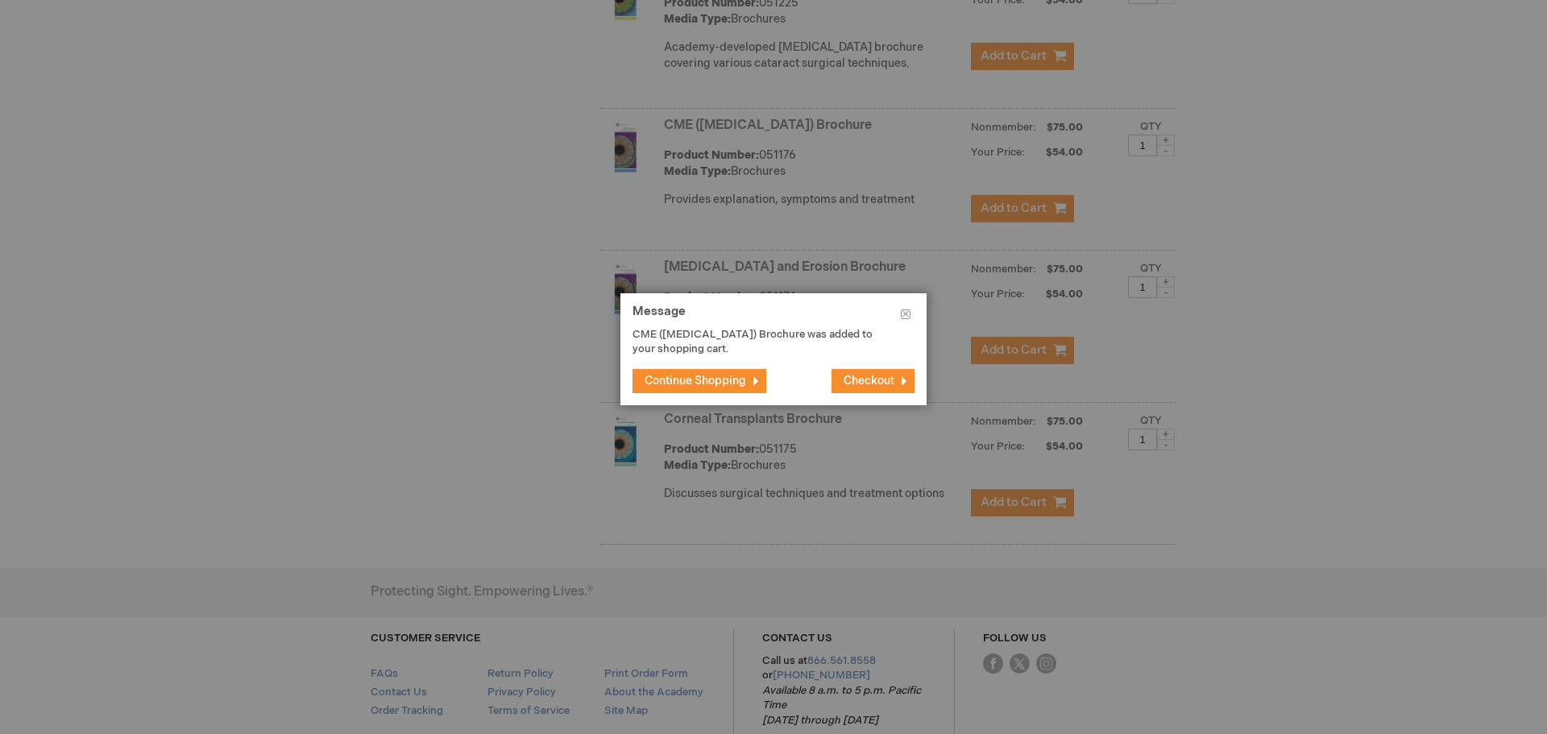
click at [710, 380] on span "Continue Shopping" at bounding box center [696, 381] width 102 height 14
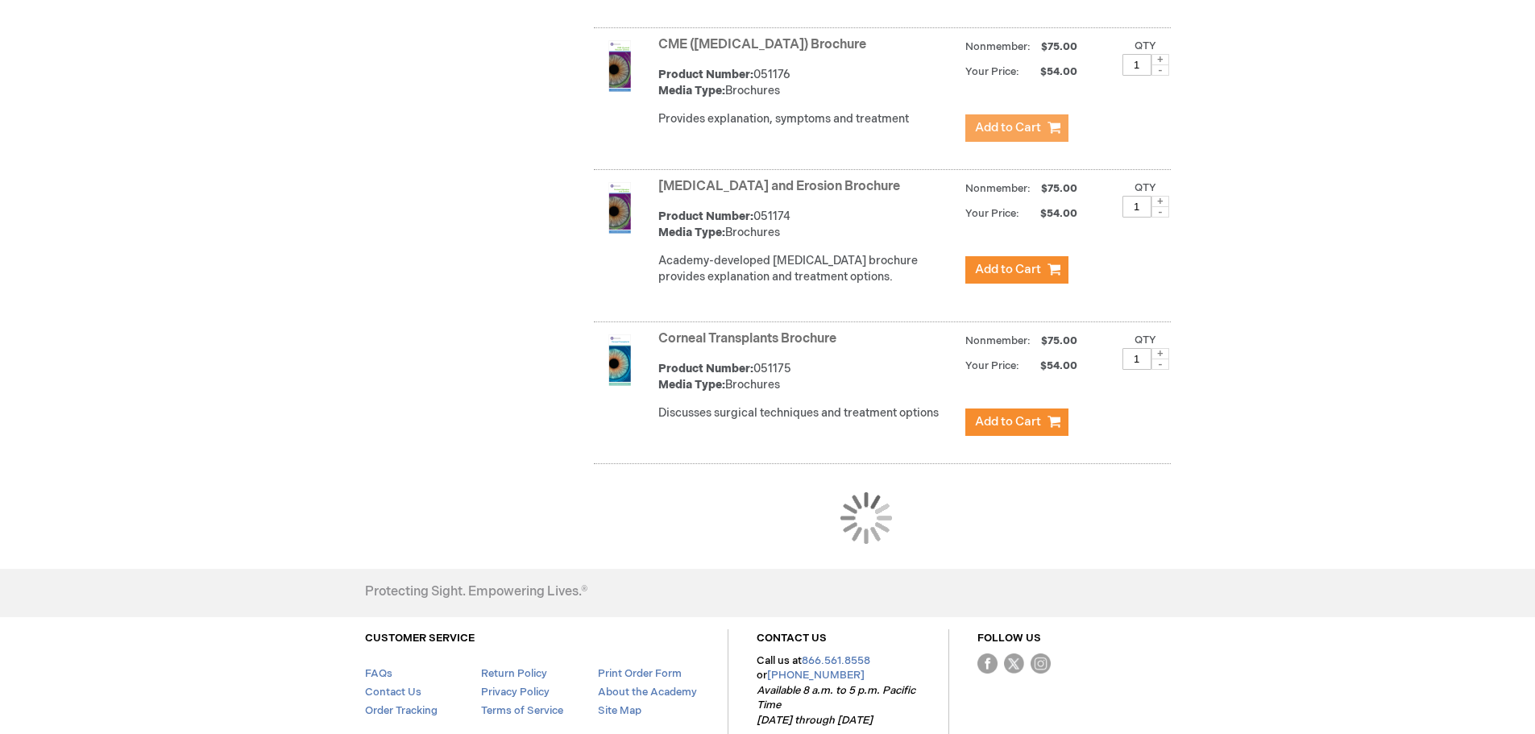
scroll to position [1496, 0]
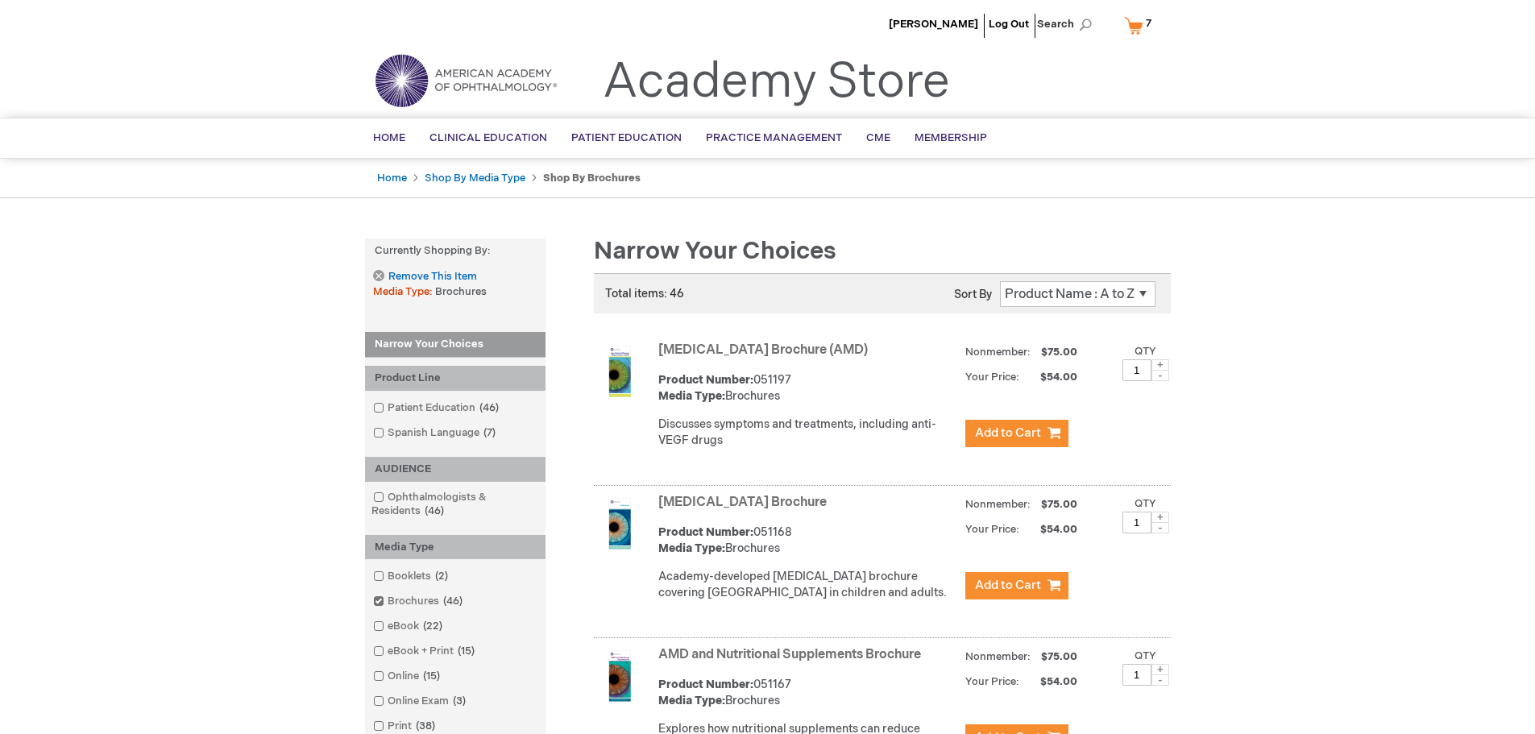
click at [1073, 296] on select "Position Product Name : A to Z Product Name : Z to A Price : Low to High Price …" at bounding box center [1078, 294] width 156 height 26
select select "name"
click at [1000, 281] on select "Position Product Name : A to Z Product Name : Z to A Price : Low to High Price …" at bounding box center [1078, 294] width 156 height 26
